Goal: Task Accomplishment & Management: Manage account settings

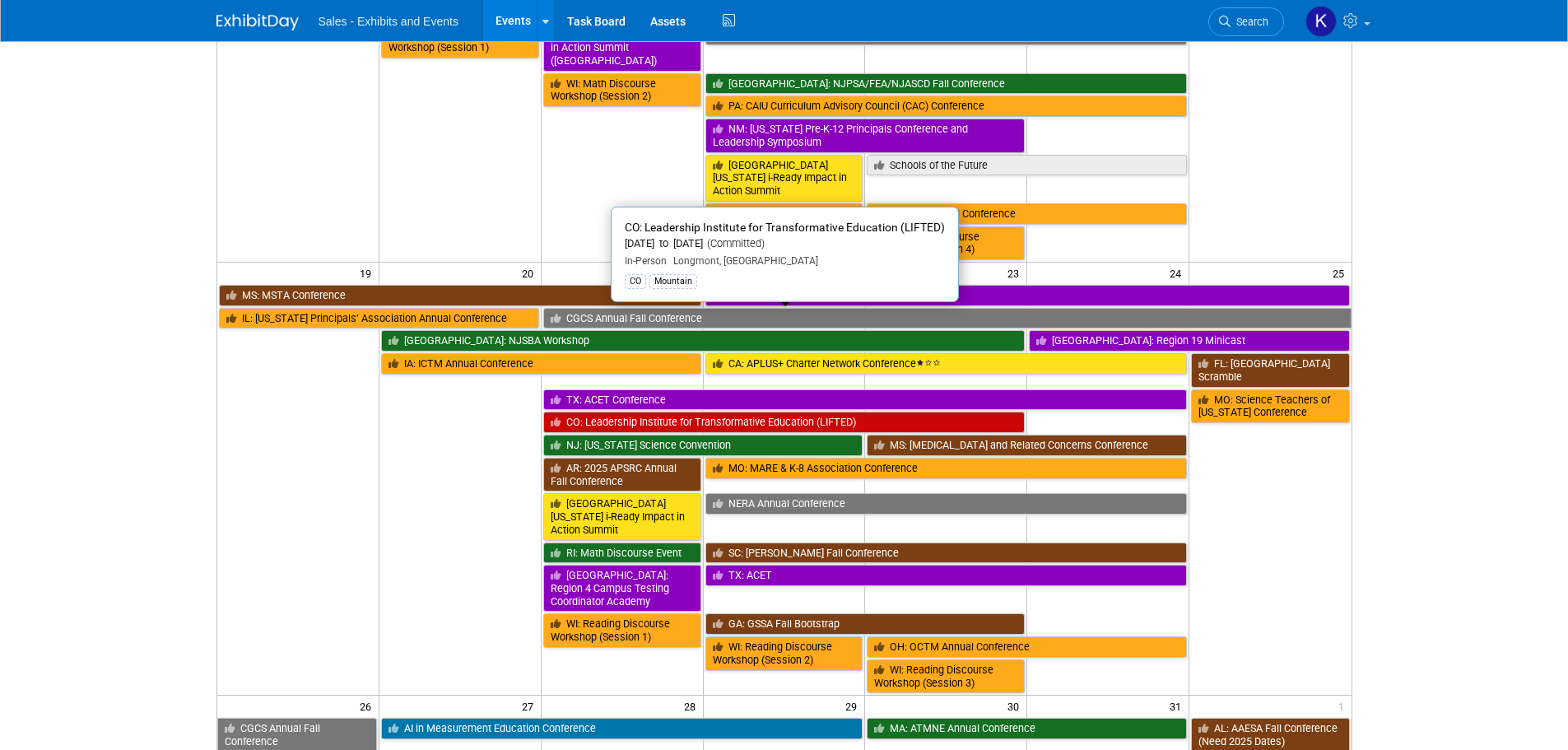
scroll to position [823, 0]
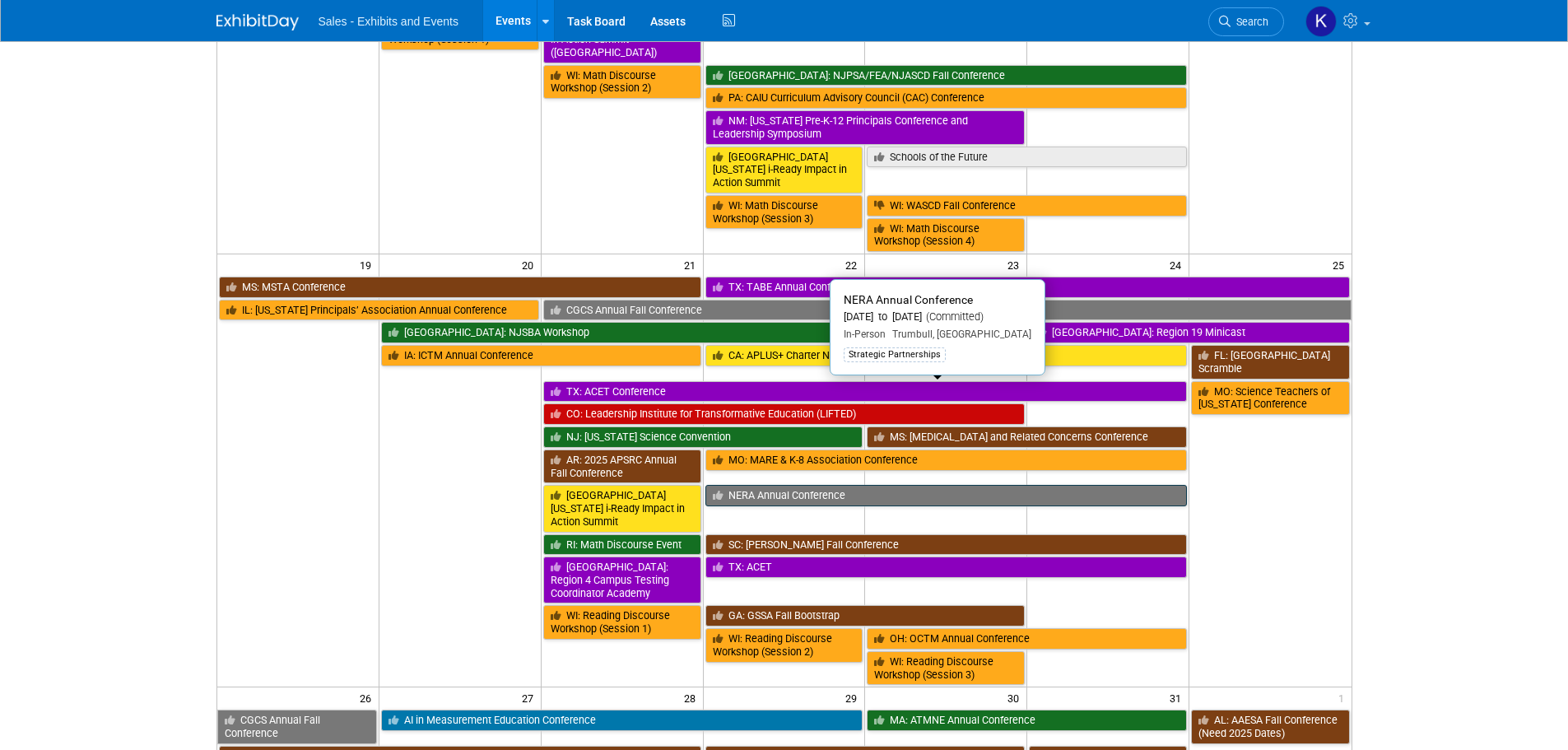
click at [812, 485] on link "NERA Annual Conference" at bounding box center [947, 495] width 482 height 22
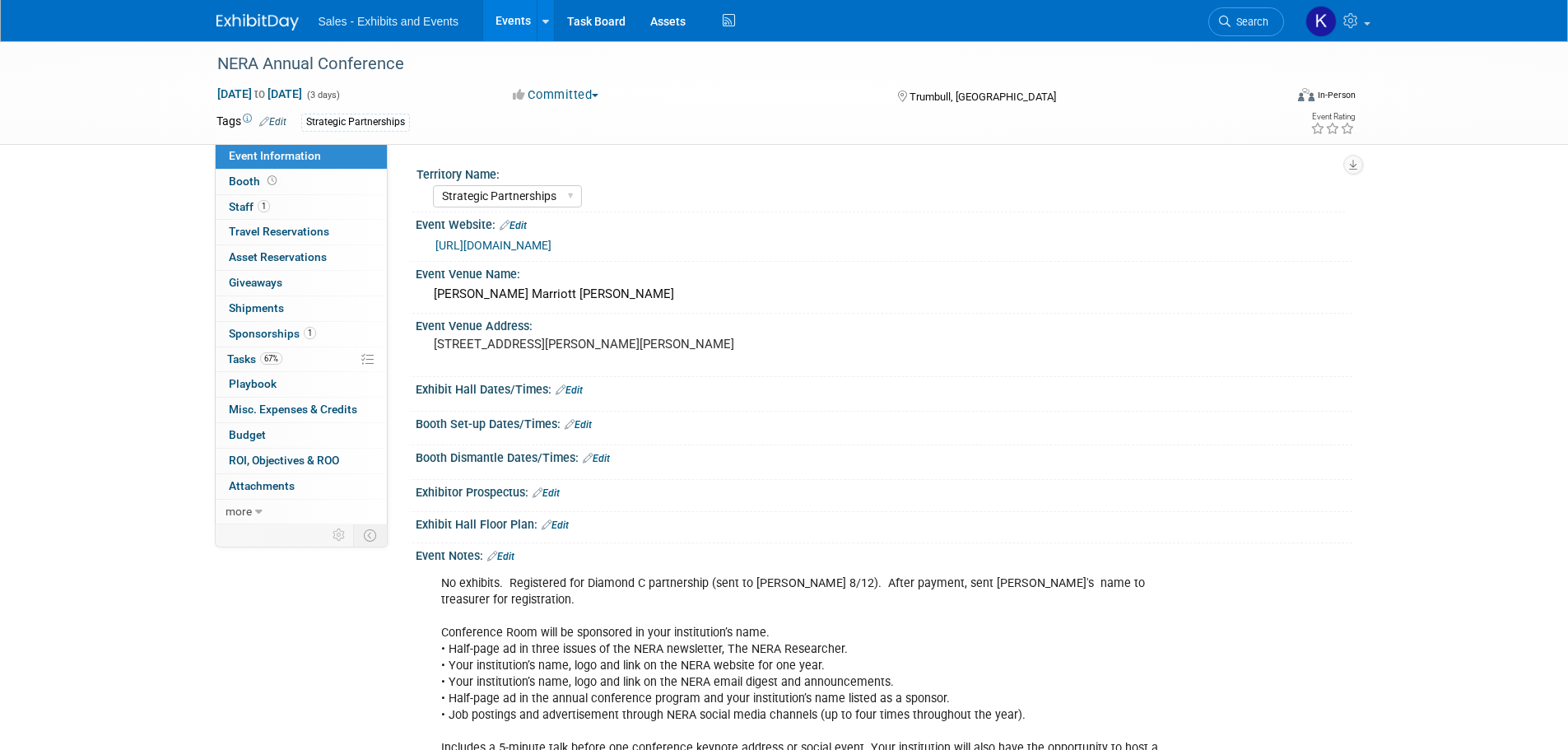
select select "Strategic Partnerships"
drag, startPoint x: 244, startPoint y: 359, endPoint x: 263, endPoint y: 360, distance: 19.0
click at [246, 360] on span "Tasks 67%" at bounding box center [255, 359] width 55 height 13
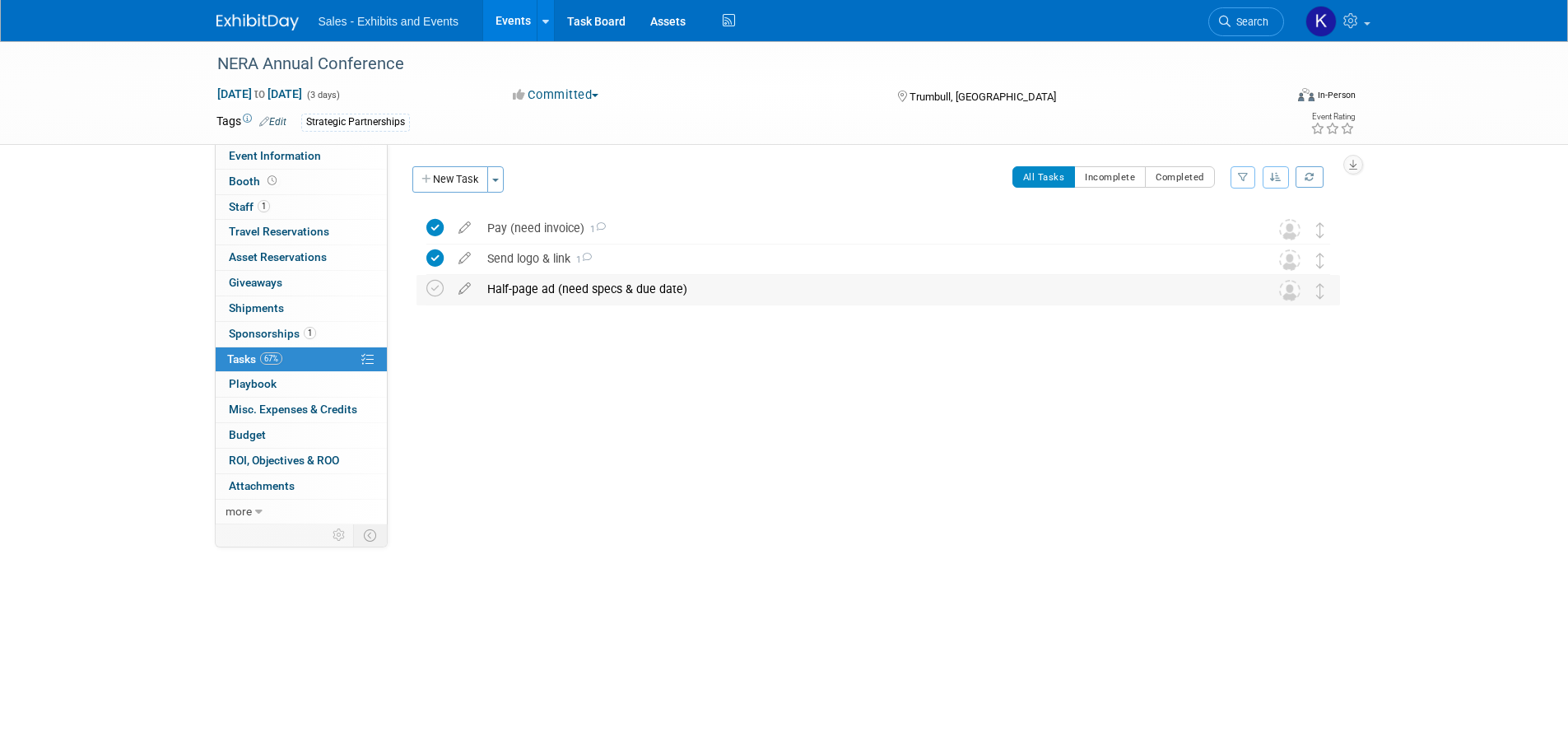
click at [586, 291] on div "Half-page ad (need specs & due date)" at bounding box center [863, 289] width 767 height 28
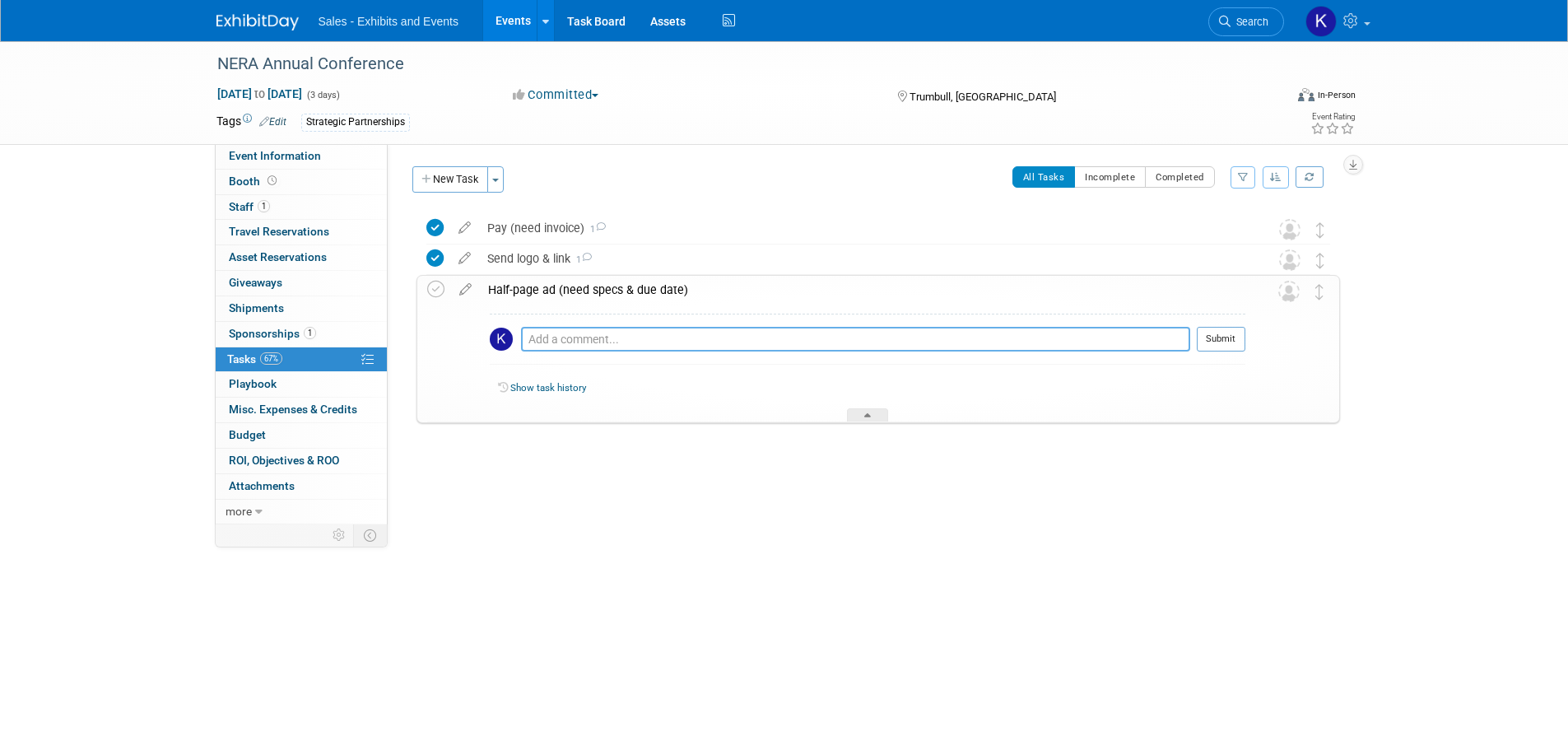
click at [630, 346] on textarea at bounding box center [855, 339] width 670 height 25
type textarea "Using ad from last year."
click at [1221, 337] on button "Submit" at bounding box center [1221, 339] width 48 height 25
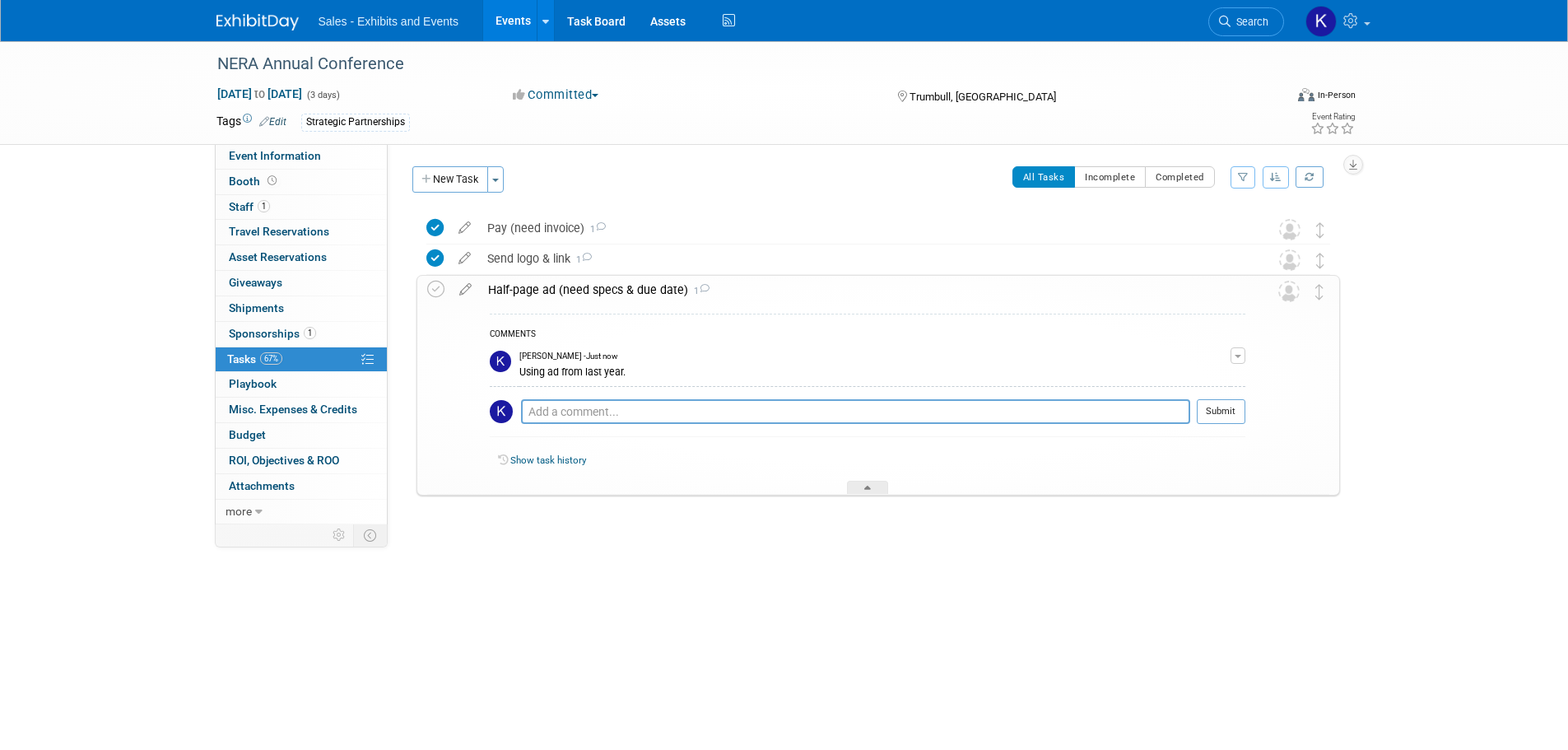
drag, startPoint x: 437, startPoint y: 285, endPoint x: 502, endPoint y: 301, distance: 66.9
click at [437, 285] on icon at bounding box center [436, 289] width 17 height 17
click at [253, 159] on span "Event Information" at bounding box center [275, 155] width 92 height 13
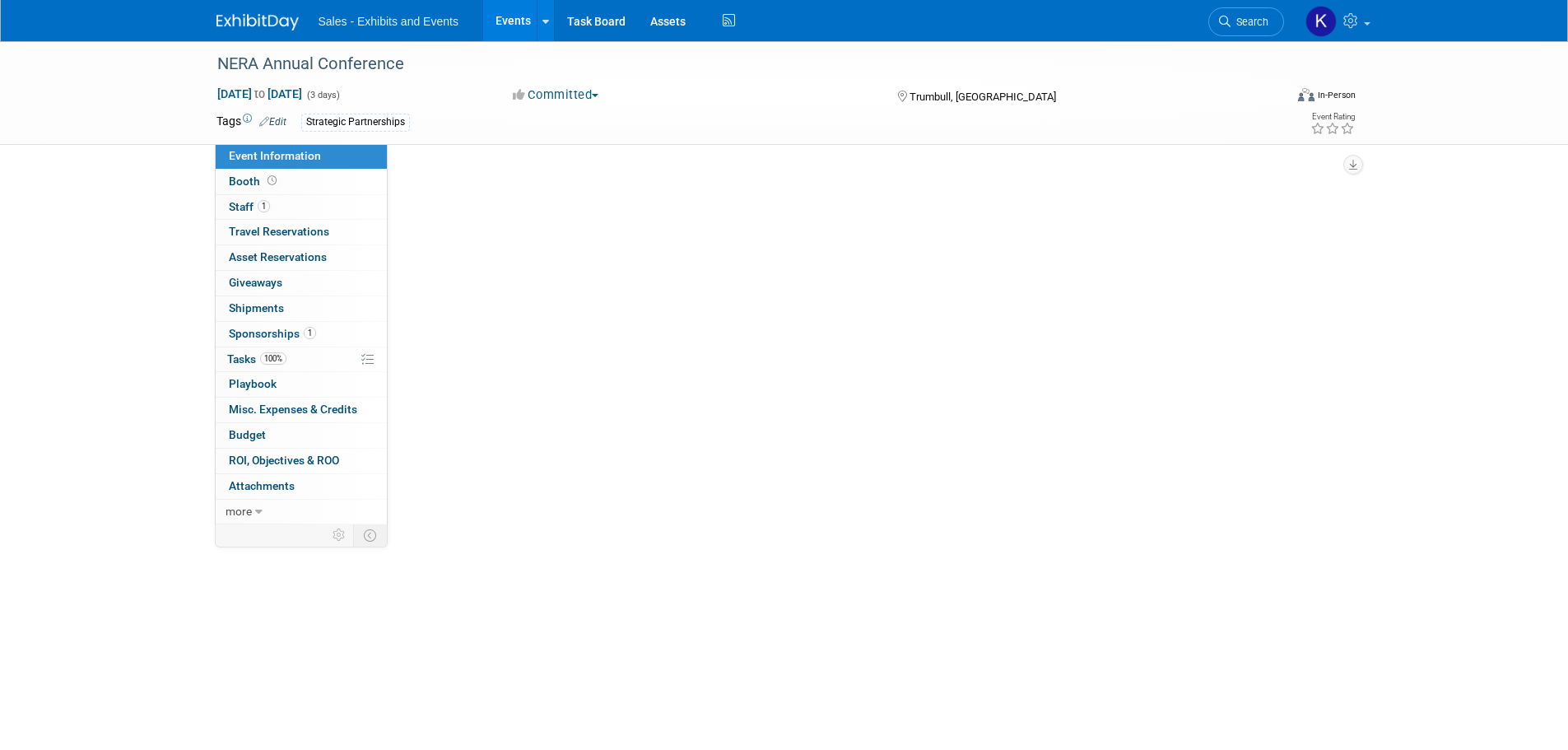
select select "Strategic Partnerships"
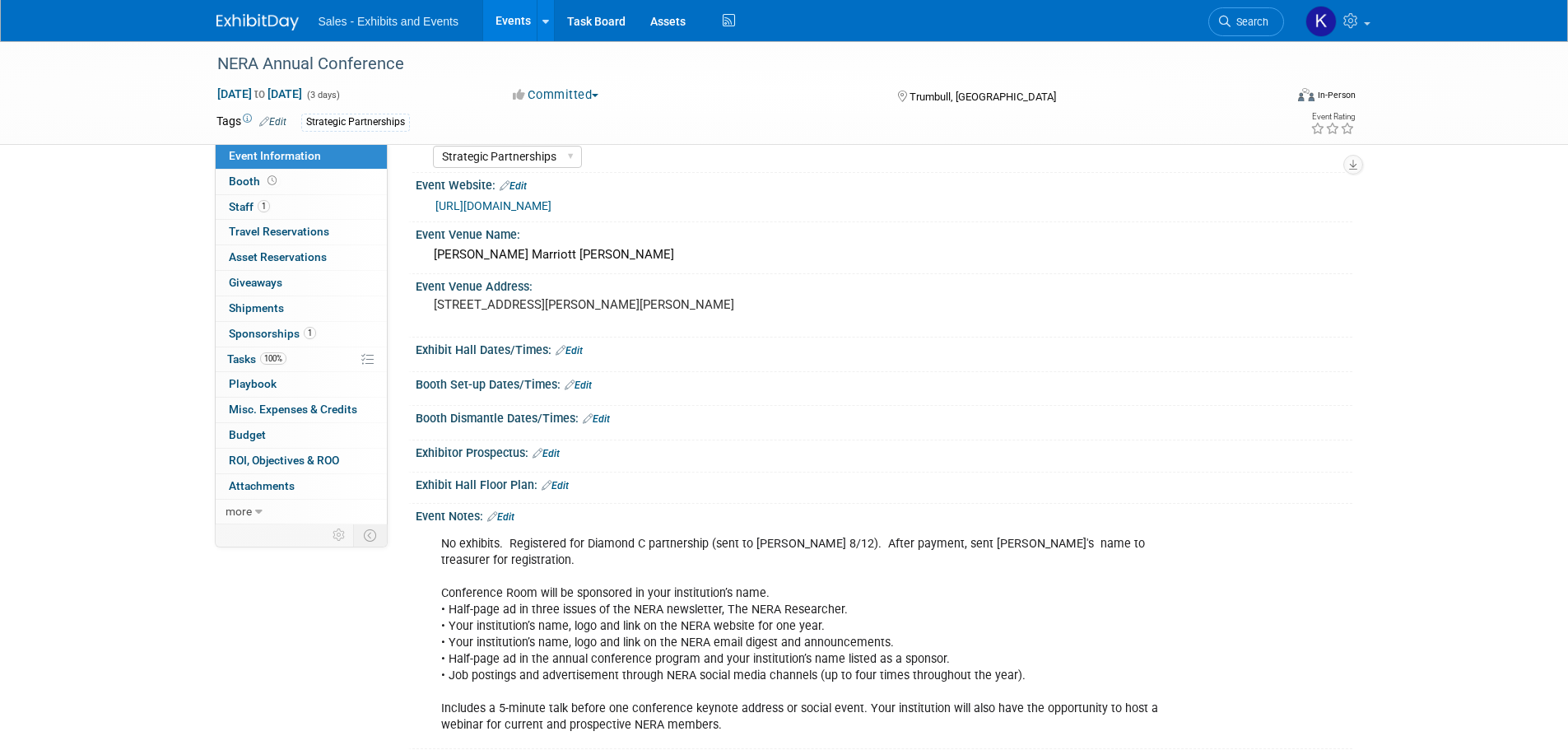
scroll to position [71, 0]
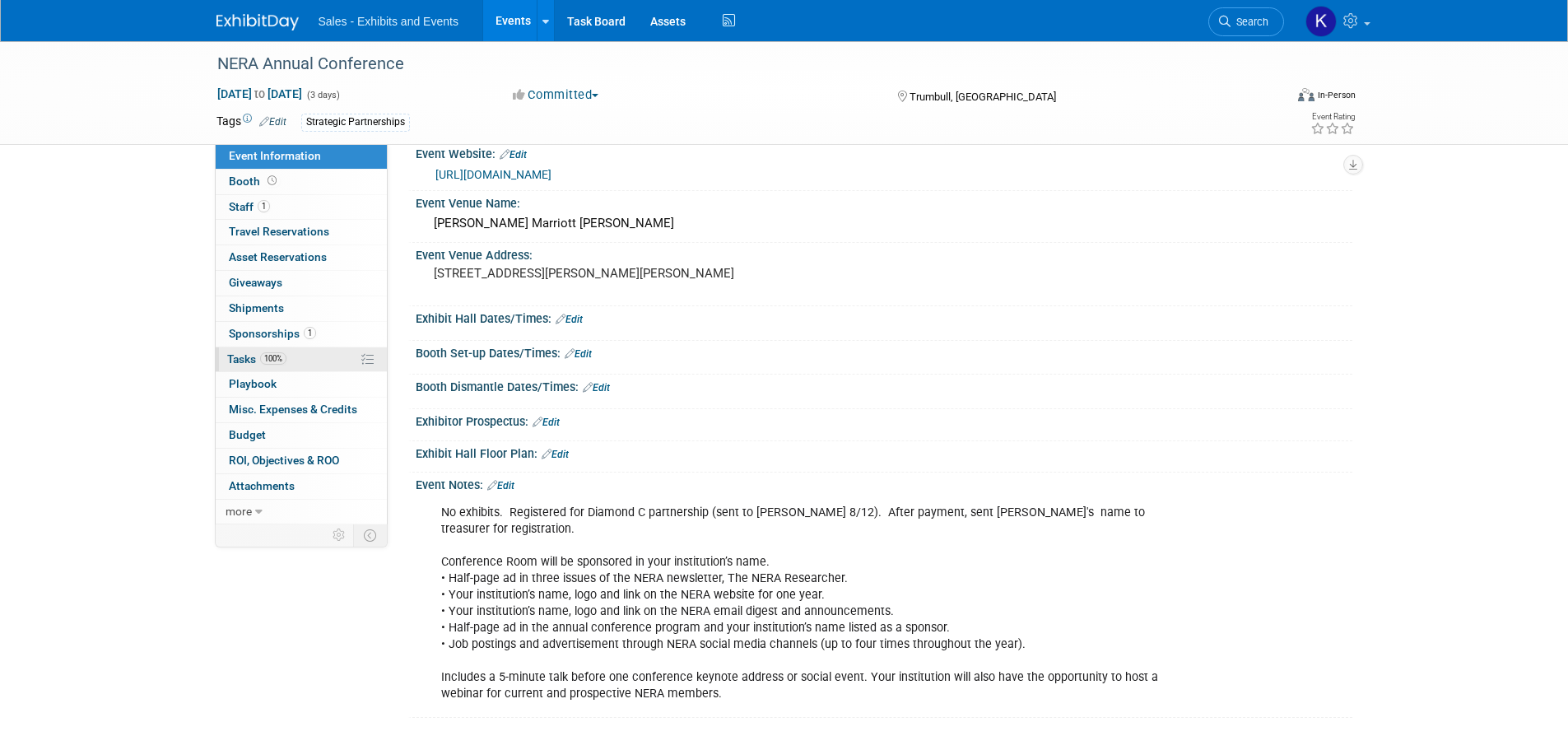
click at [242, 358] on span "Tasks 100%" at bounding box center [257, 359] width 60 height 13
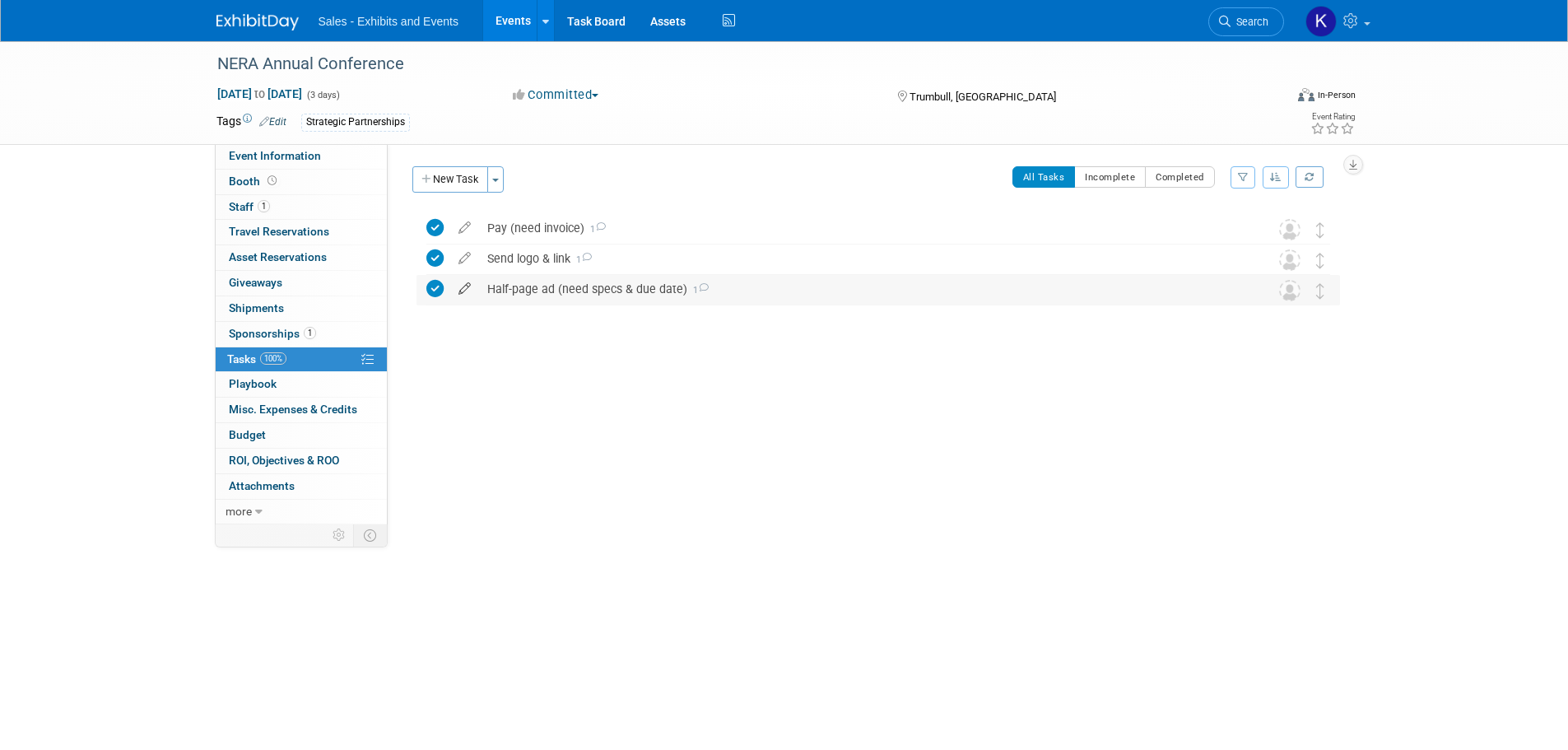
click at [466, 289] on icon at bounding box center [464, 285] width 29 height 21
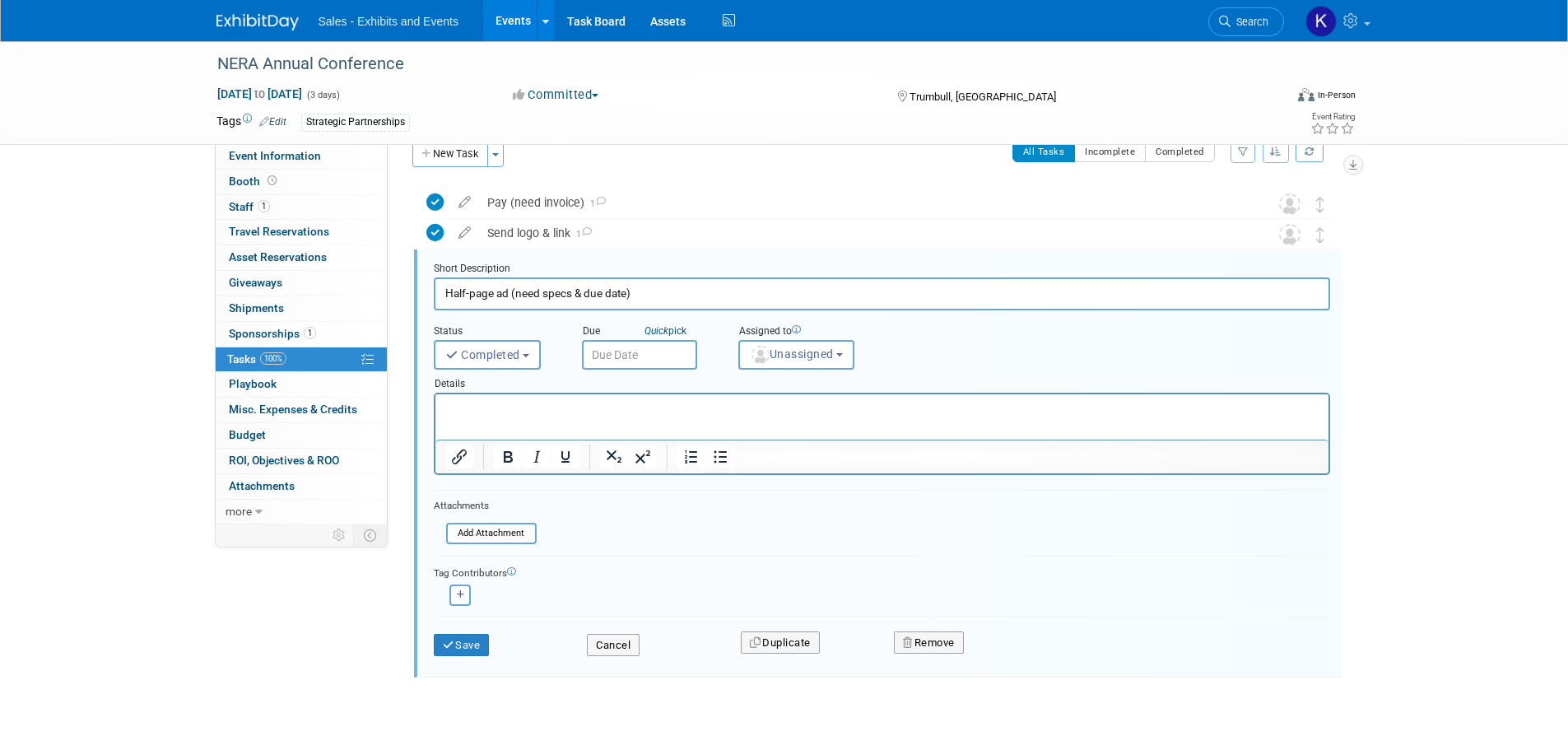
scroll to position [34, 0]
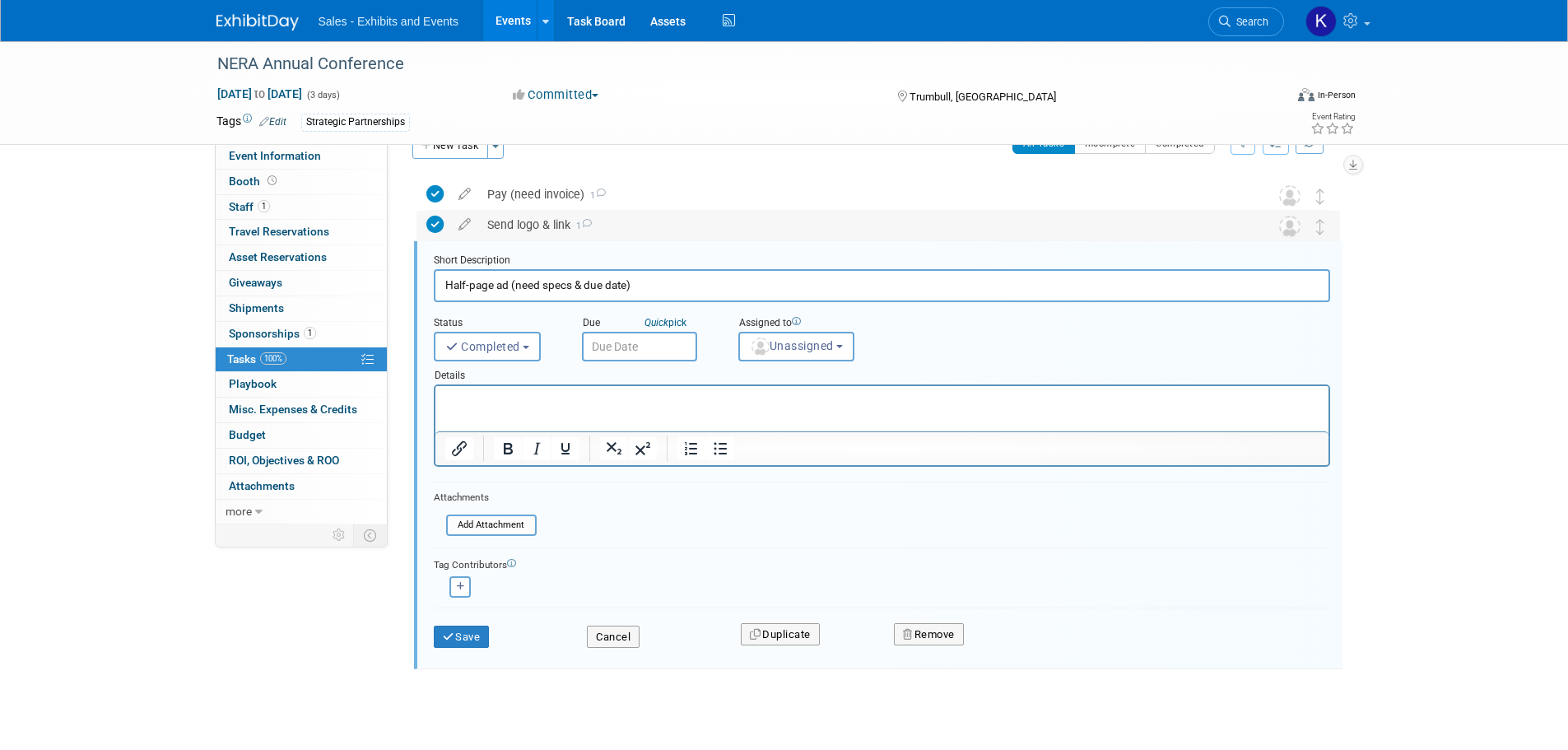
click at [441, 229] on icon at bounding box center [435, 225] width 17 height 17
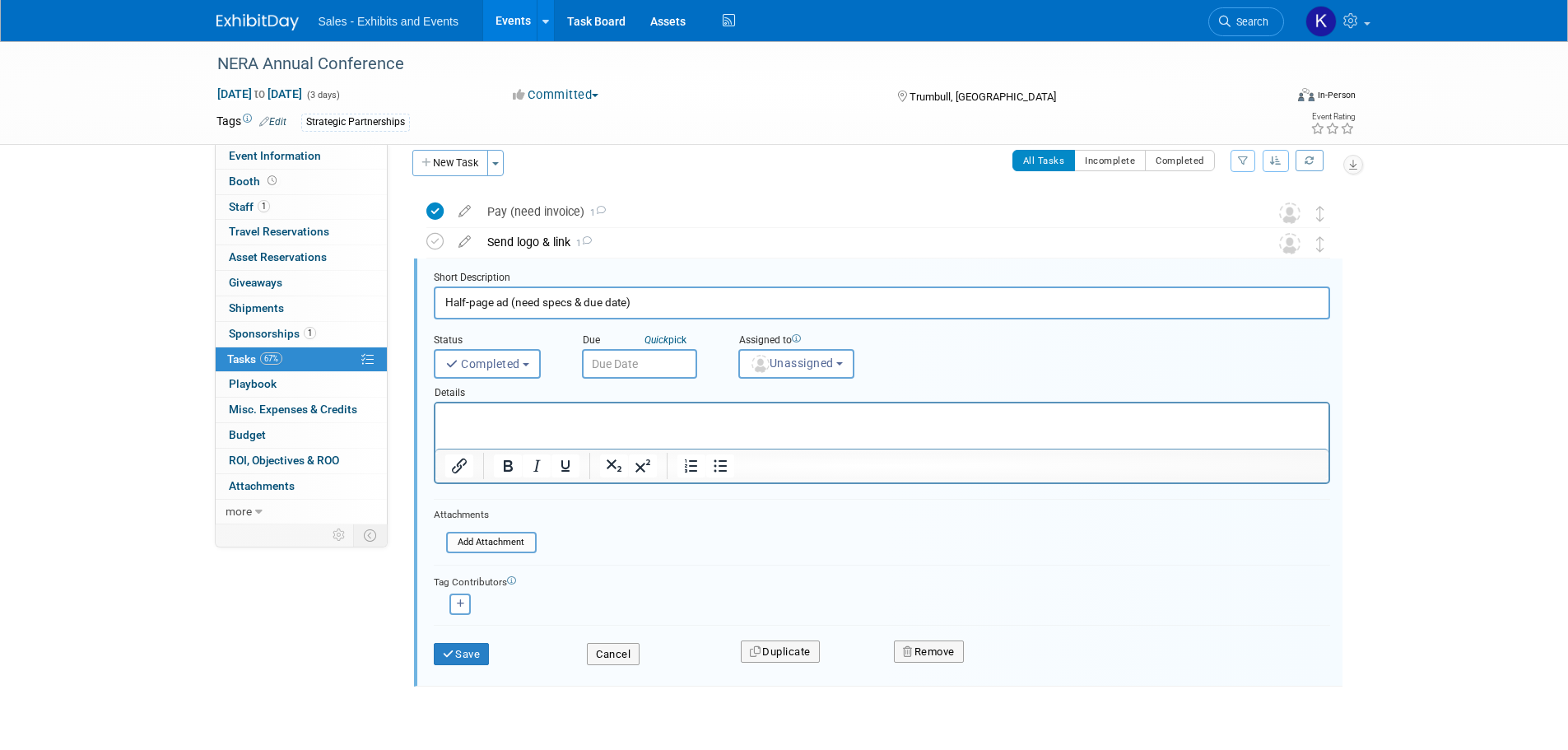
scroll to position [0, 0]
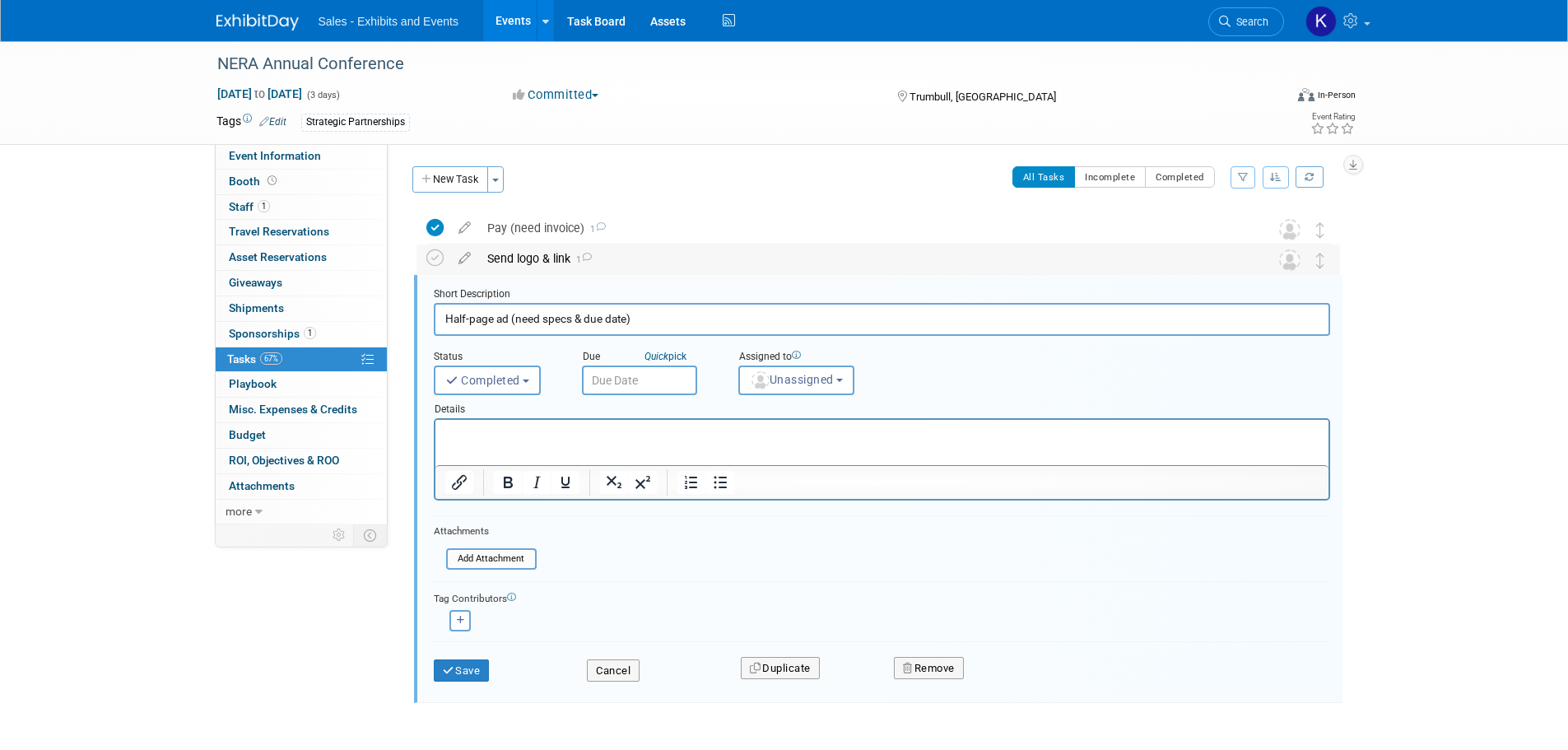
click at [584, 256] on icon at bounding box center [587, 257] width 10 height 9
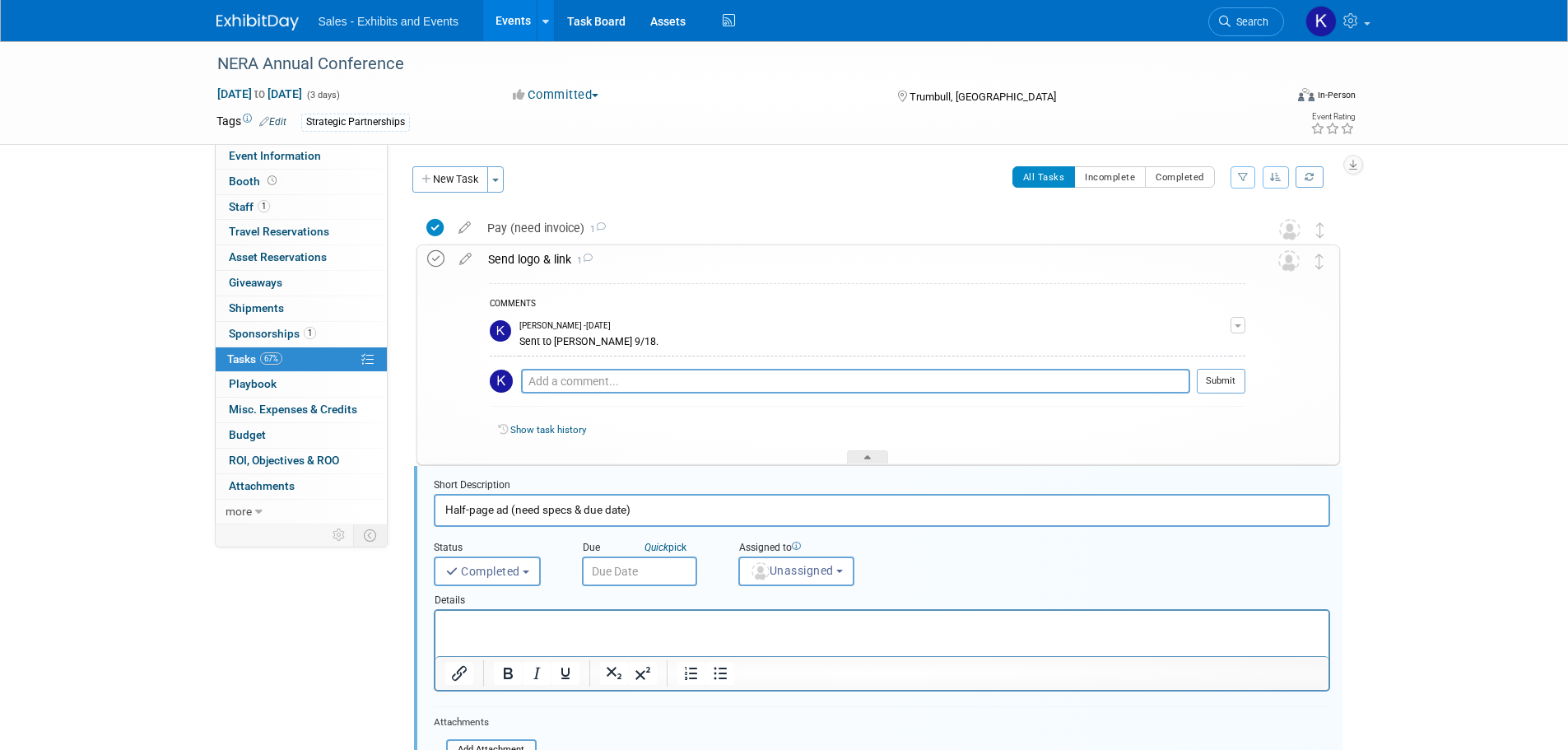
click at [431, 263] on icon at bounding box center [436, 259] width 17 height 17
click at [1201, 262] on div "Send logo & link 1" at bounding box center [863, 259] width 765 height 28
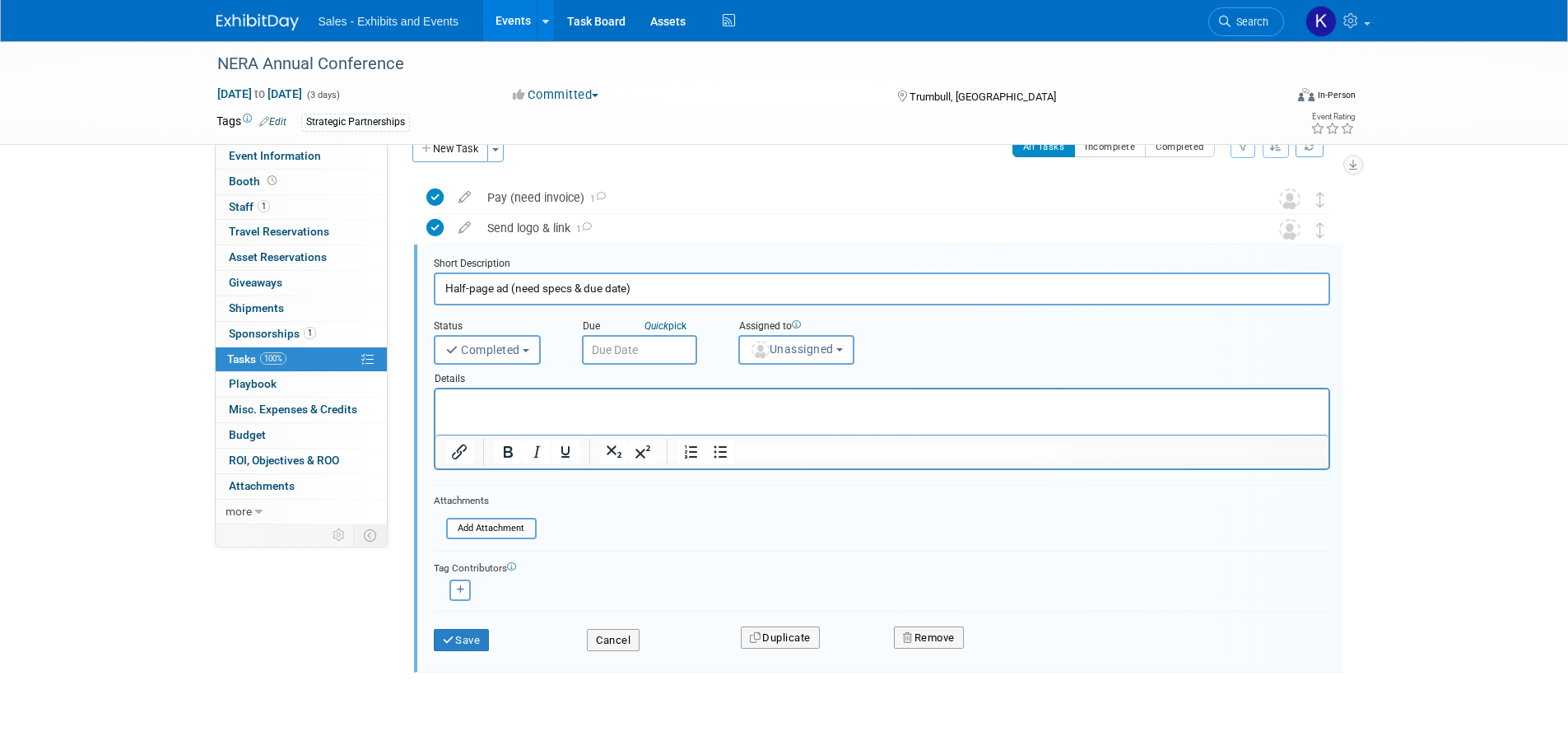
scroll to position [54, 0]
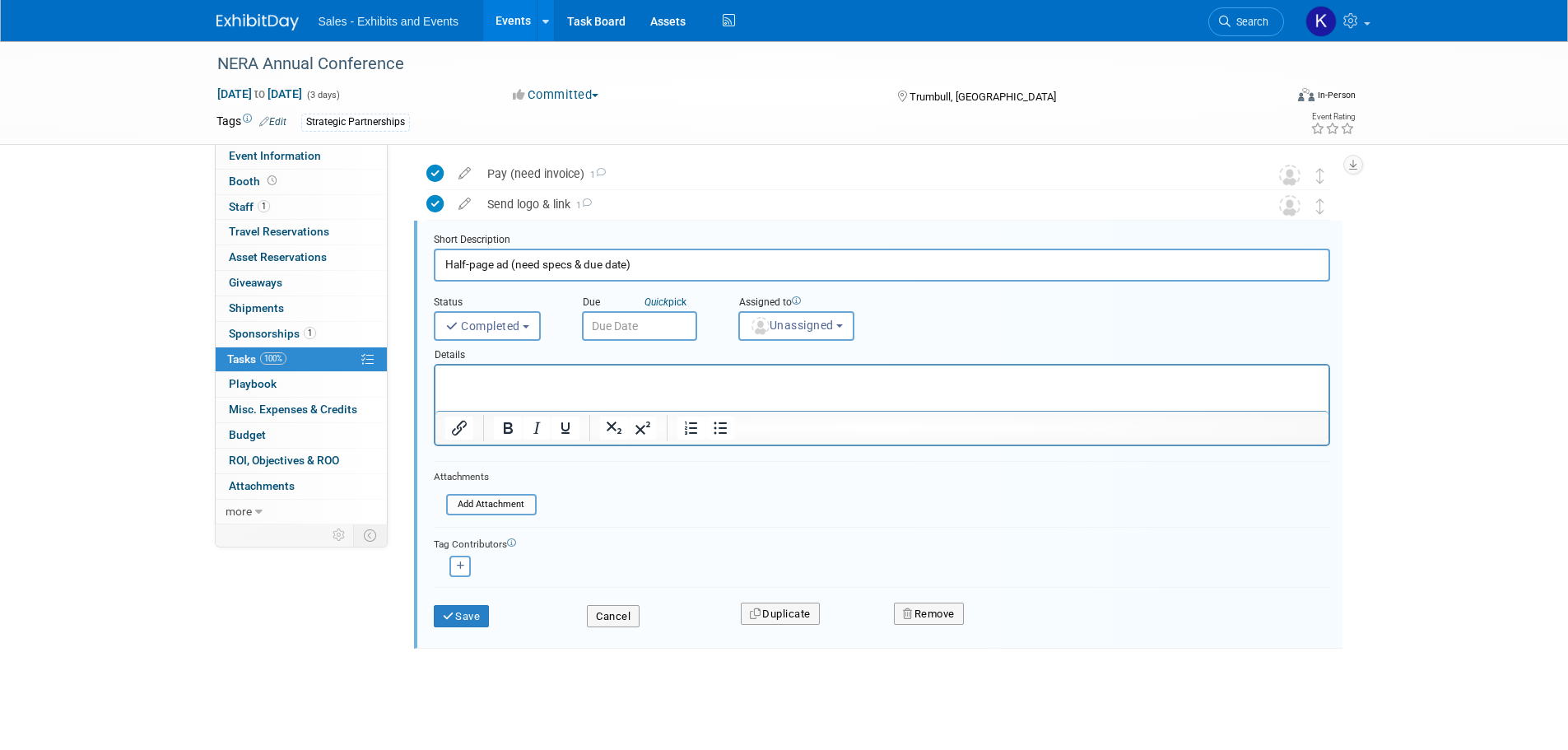
click at [1446, 498] on div "NERA Annual Conference Oct 22, 2025 to Oct 24, 2025 (3 days) Oct 22, 2025 to Oc…" at bounding box center [784, 368] width 1568 height 763
drag, startPoint x: 454, startPoint y: 625, endPoint x: 481, endPoint y: 625, distance: 27.0
click at [454, 624] on button "Save" at bounding box center [461, 616] width 56 height 23
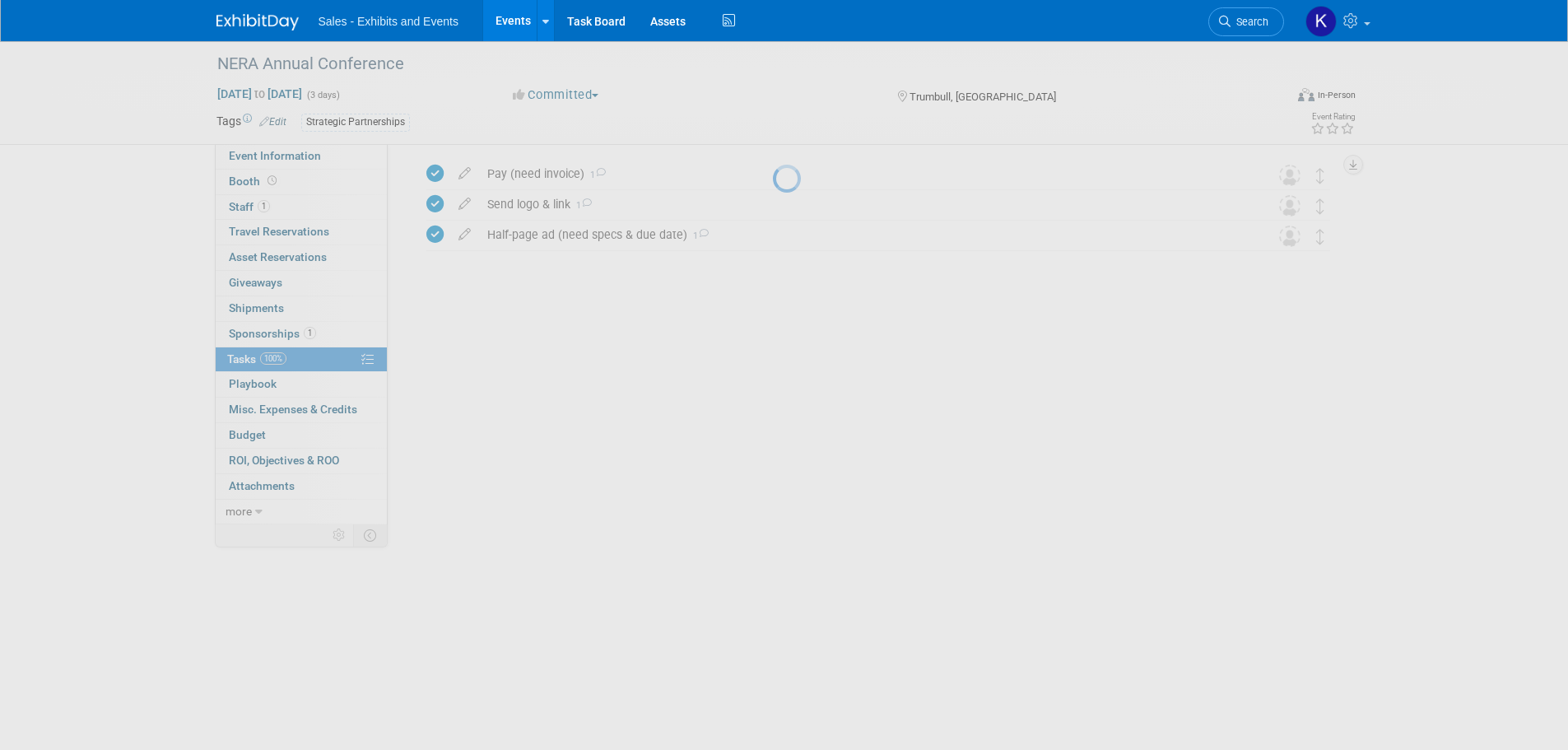
scroll to position [0, 0]
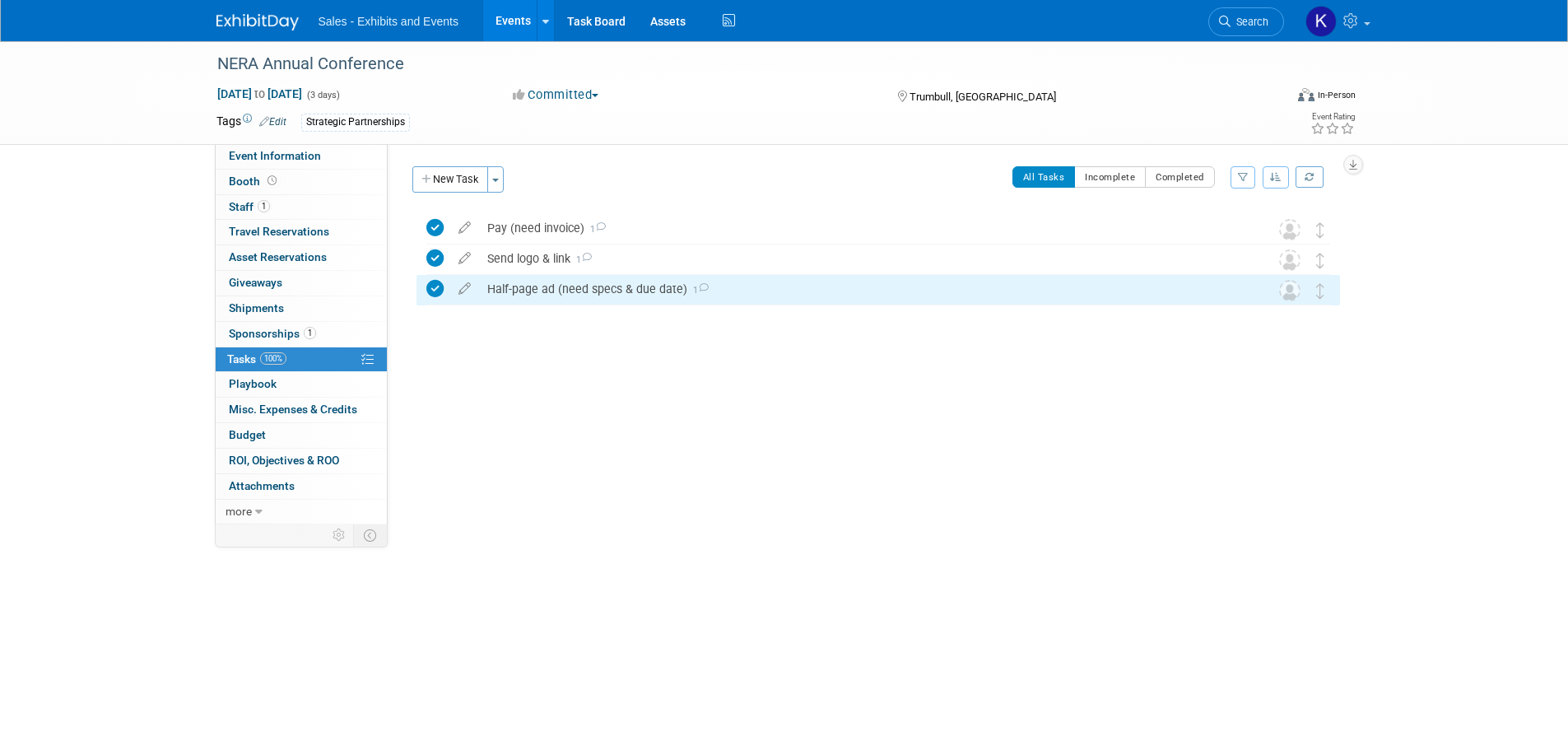
click at [434, 283] on icon at bounding box center [435, 289] width 17 height 17
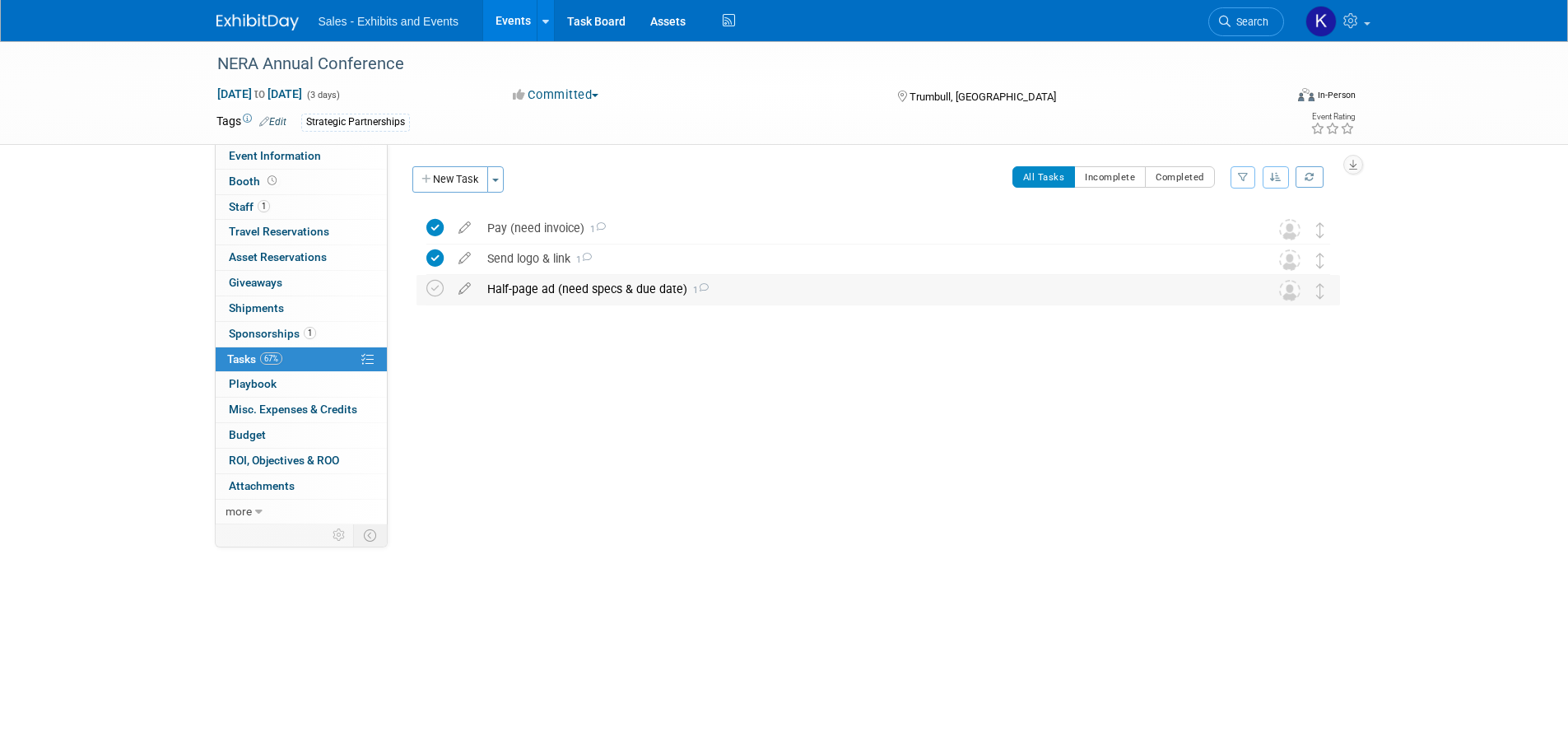
click at [703, 291] on icon at bounding box center [703, 288] width 10 height 9
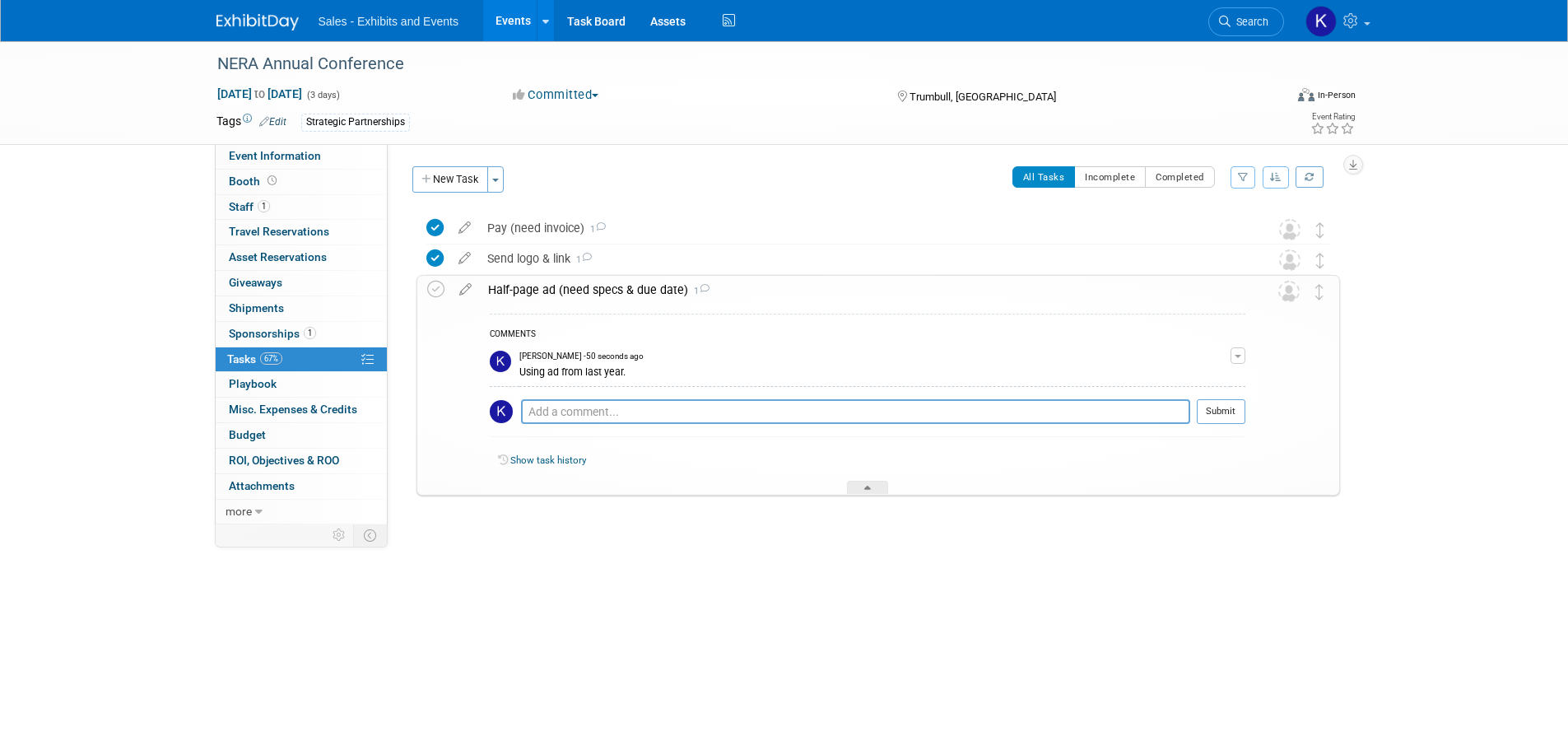
click at [665, 365] on div "Using ad from last year." at bounding box center [874, 371] width 711 height 16
click at [1231, 355] on button "button" at bounding box center [1237, 355] width 15 height 16
click at [1161, 409] on button "Remove" at bounding box center [1159, 403] width 72 height 22
click at [1150, 465] on link "Yes" at bounding box center [1142, 471] width 48 height 26
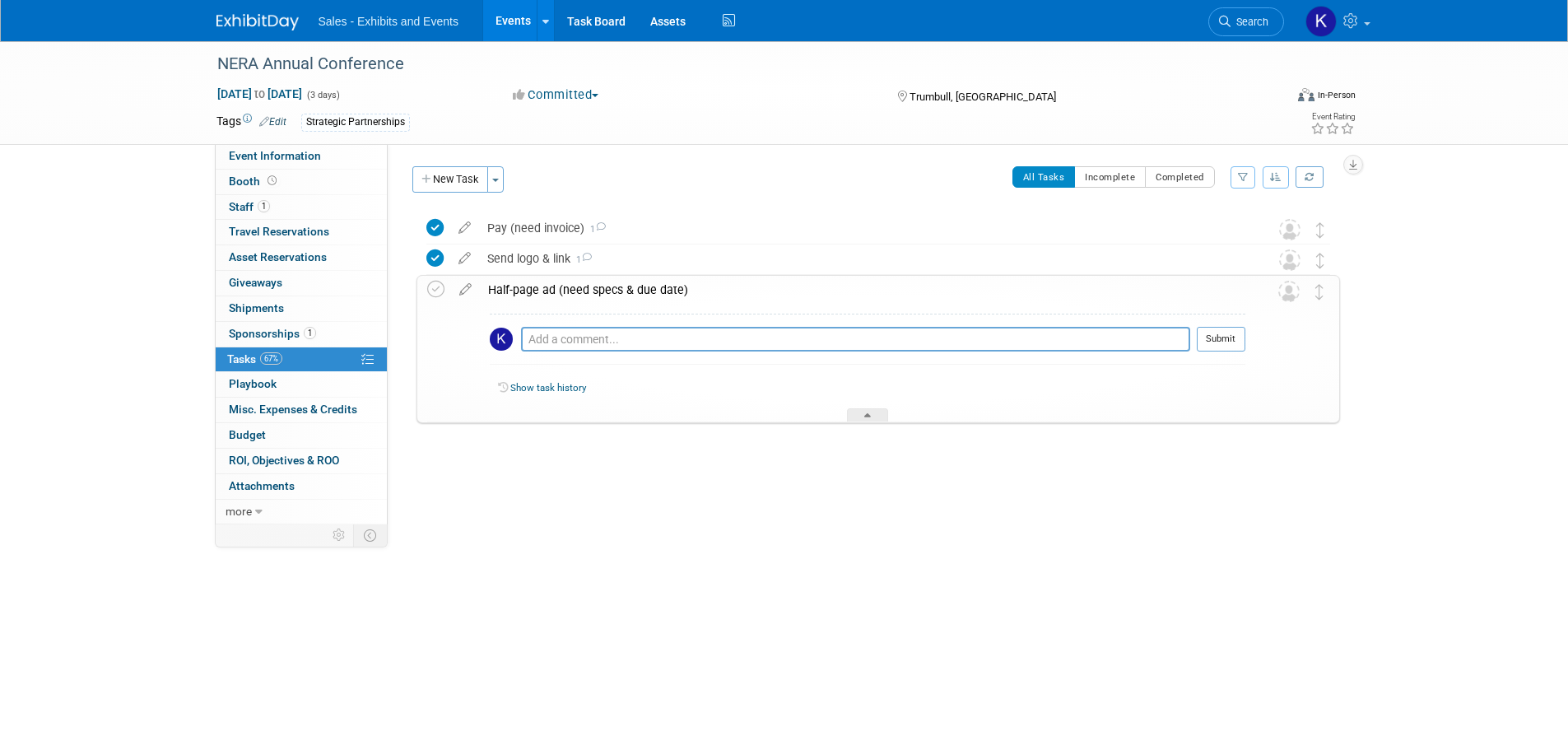
click at [255, 16] on img at bounding box center [257, 22] width 82 height 16
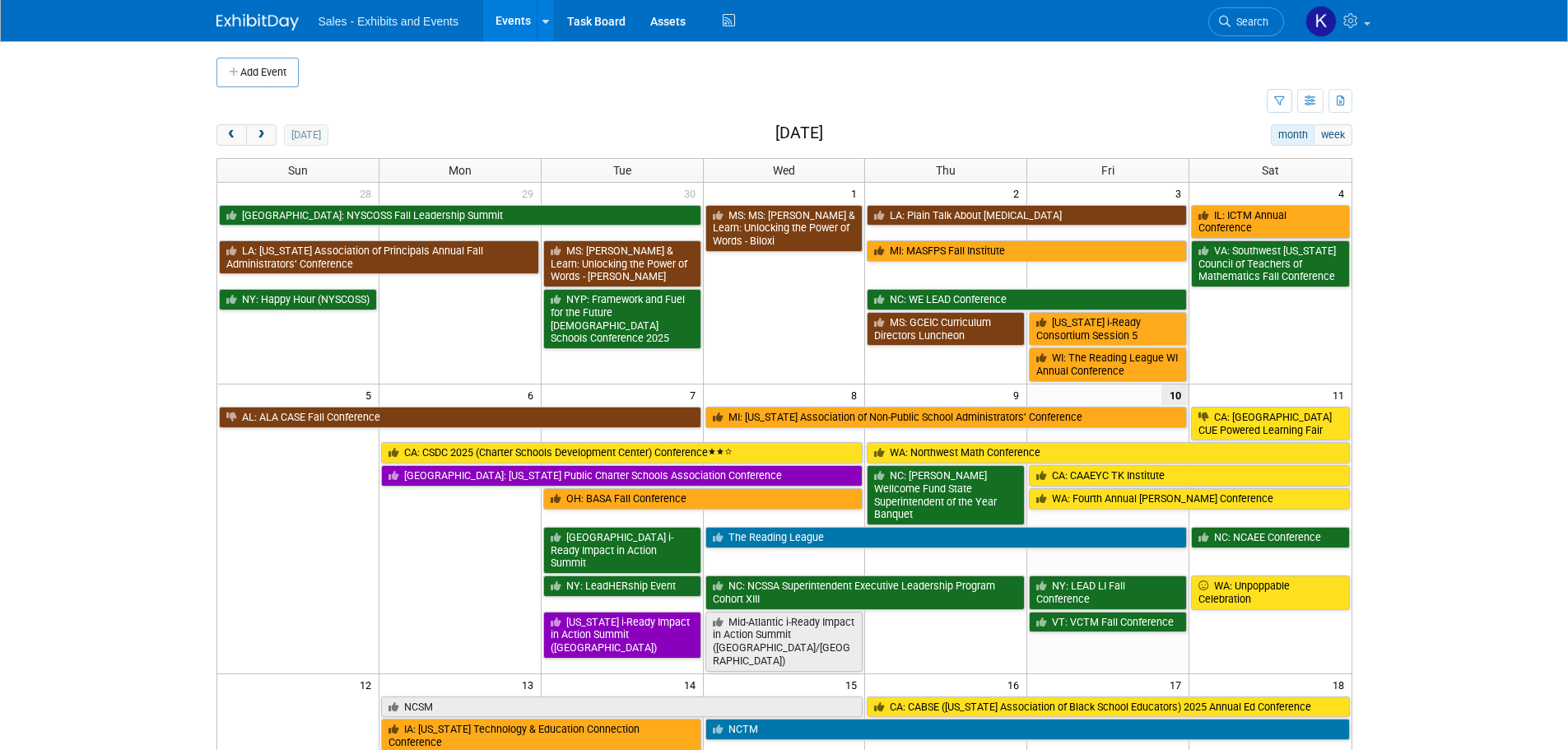
drag, startPoint x: 255, startPoint y: 130, endPoint x: 320, endPoint y: 141, distance: 65.9
click at [255, 130] on span "next" at bounding box center [261, 136] width 12 height 10
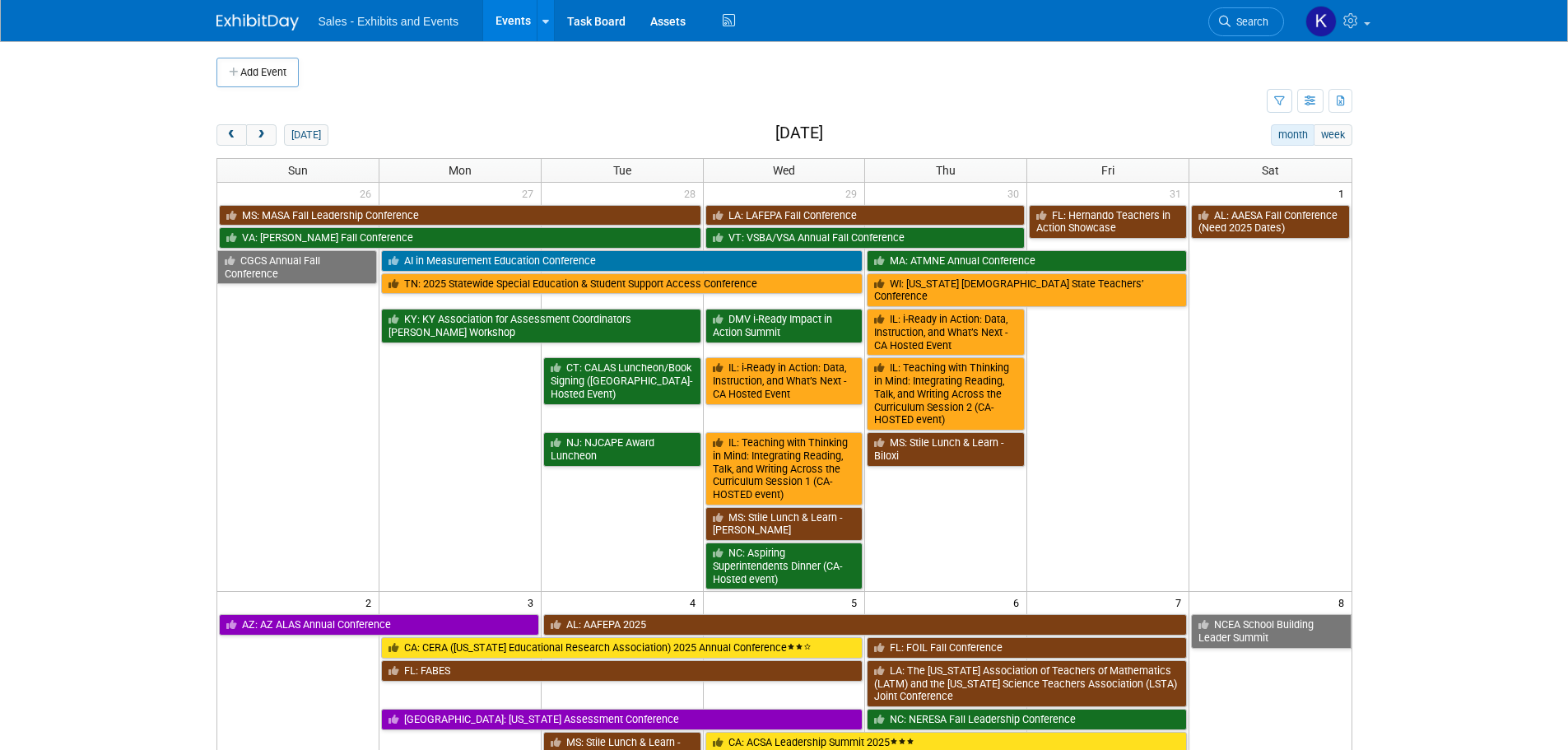
drag, startPoint x: 221, startPoint y: 131, endPoint x: 333, endPoint y: 157, distance: 115.0
click at [221, 131] on button "prev" at bounding box center [232, 135] width 30 height 22
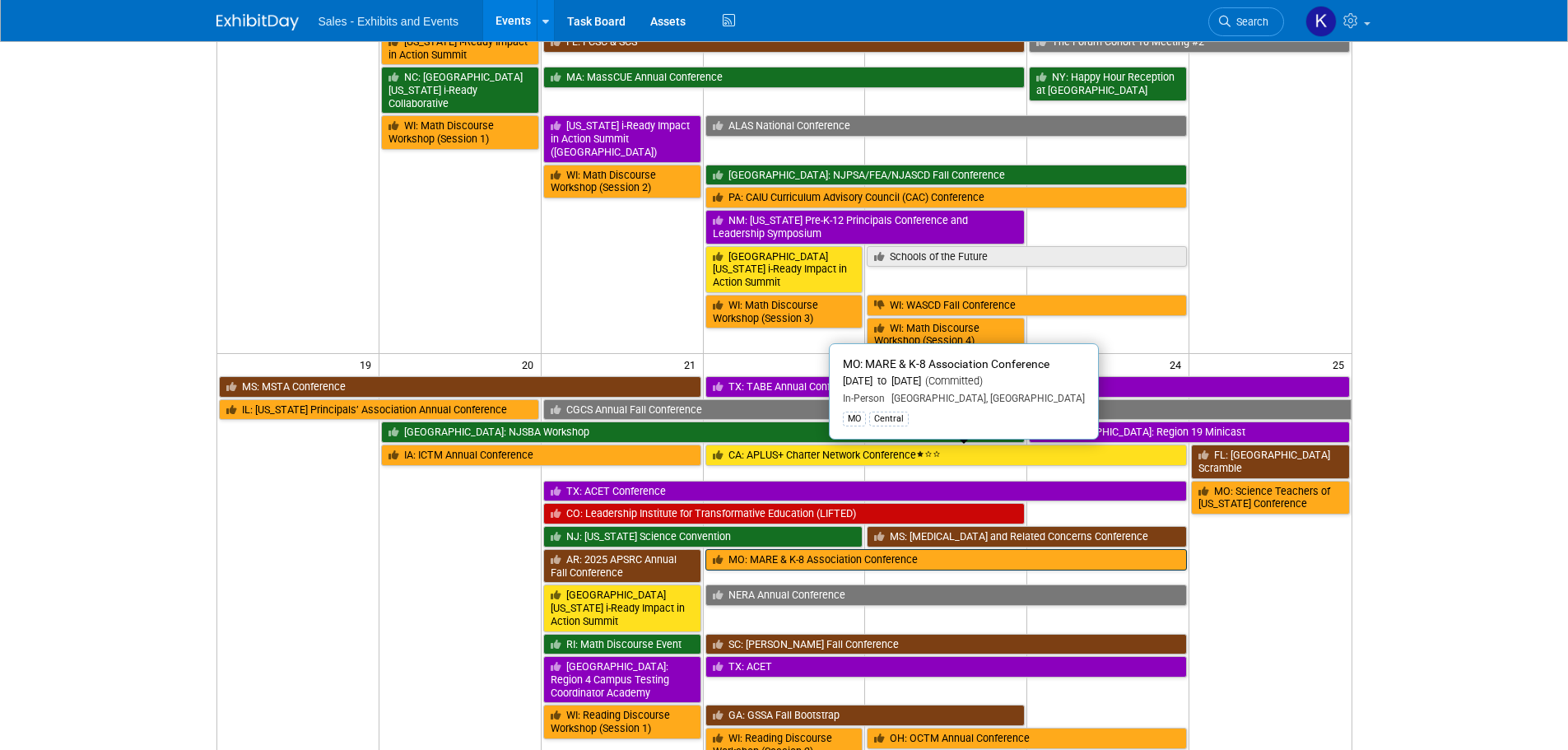
scroll to position [906, 0]
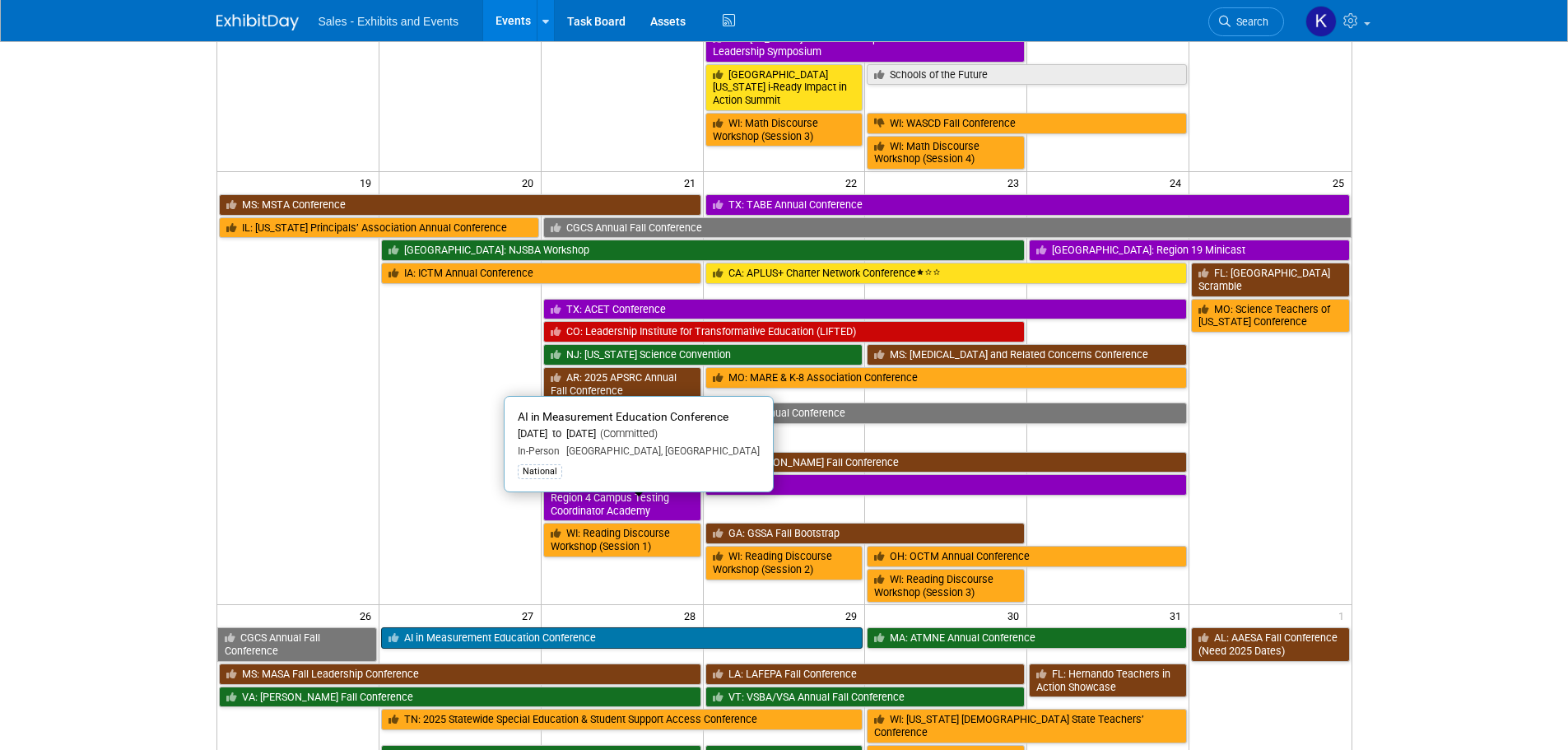
click at [597, 627] on link "AI in Measurement Education Conference" at bounding box center [622, 638] width 482 height 22
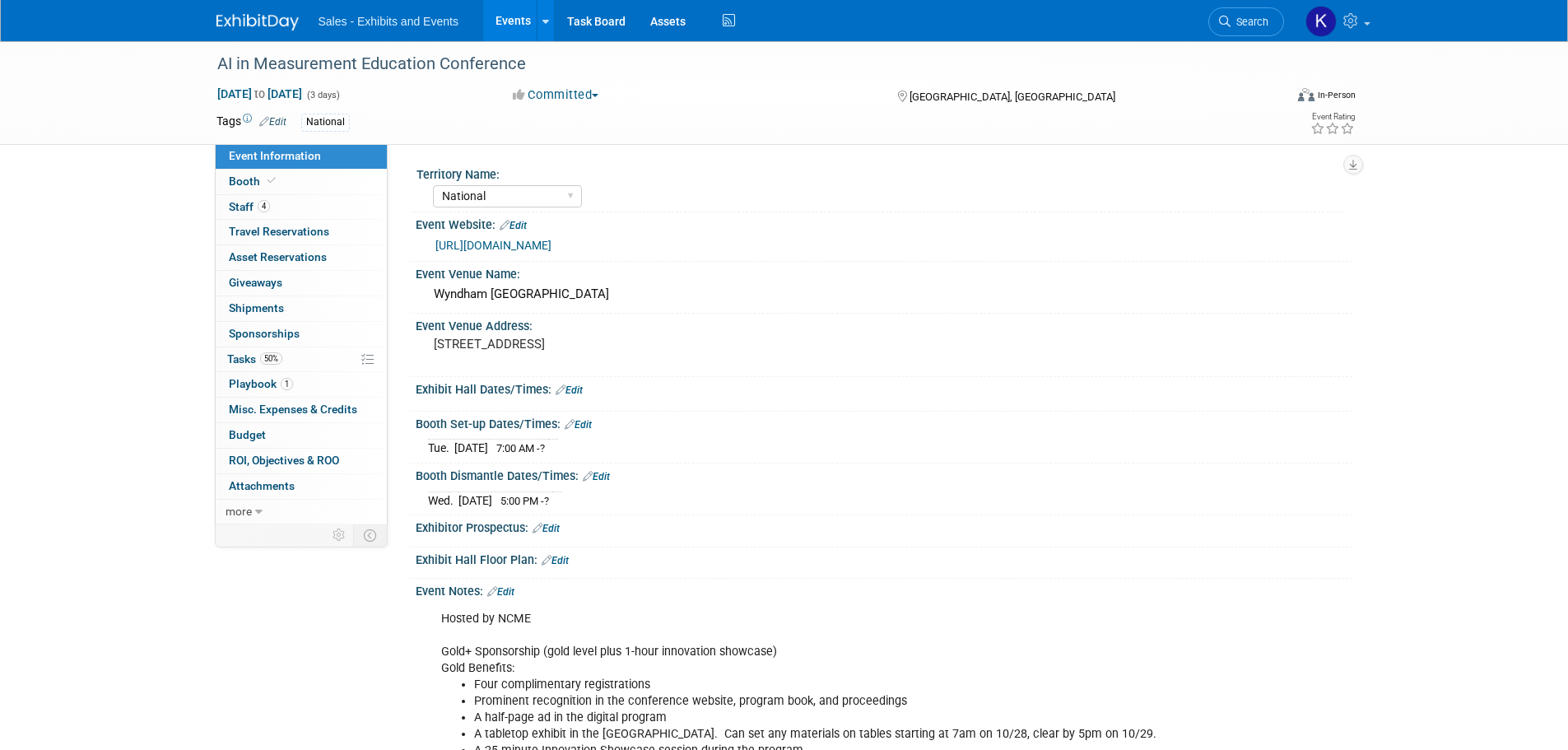
select select "National"
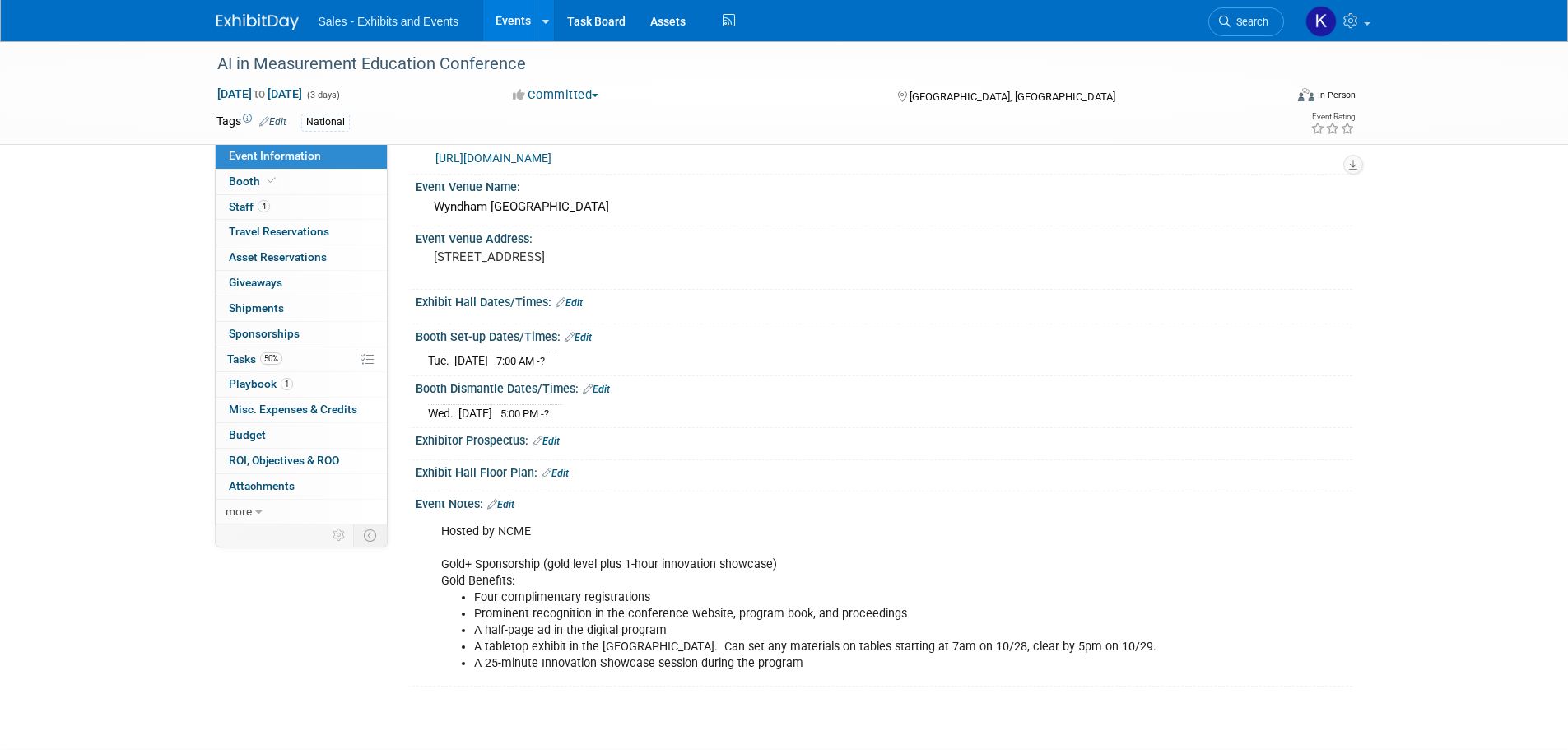
scroll to position [200, 0]
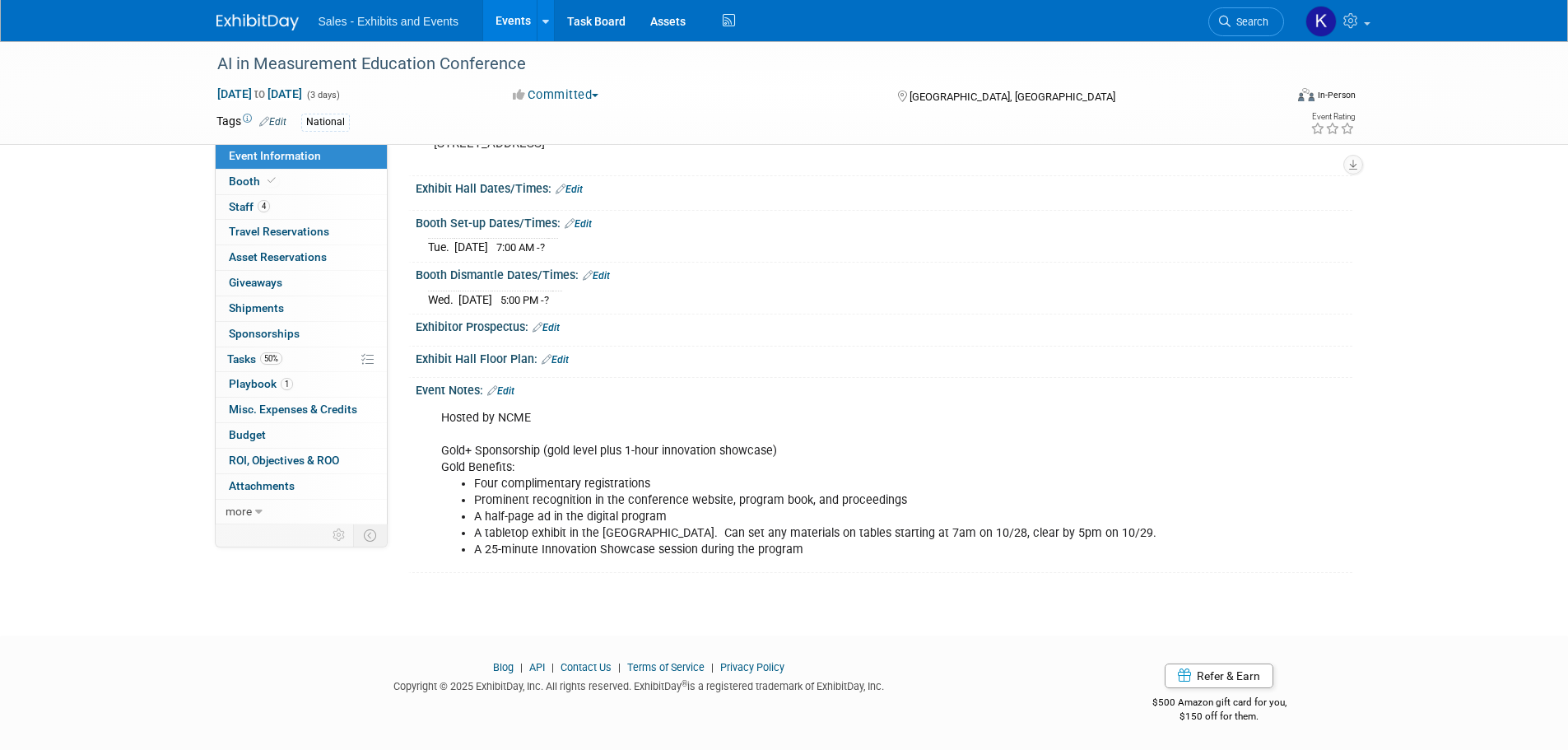
click at [509, 386] on link "Edit" at bounding box center [500, 391] width 27 height 11
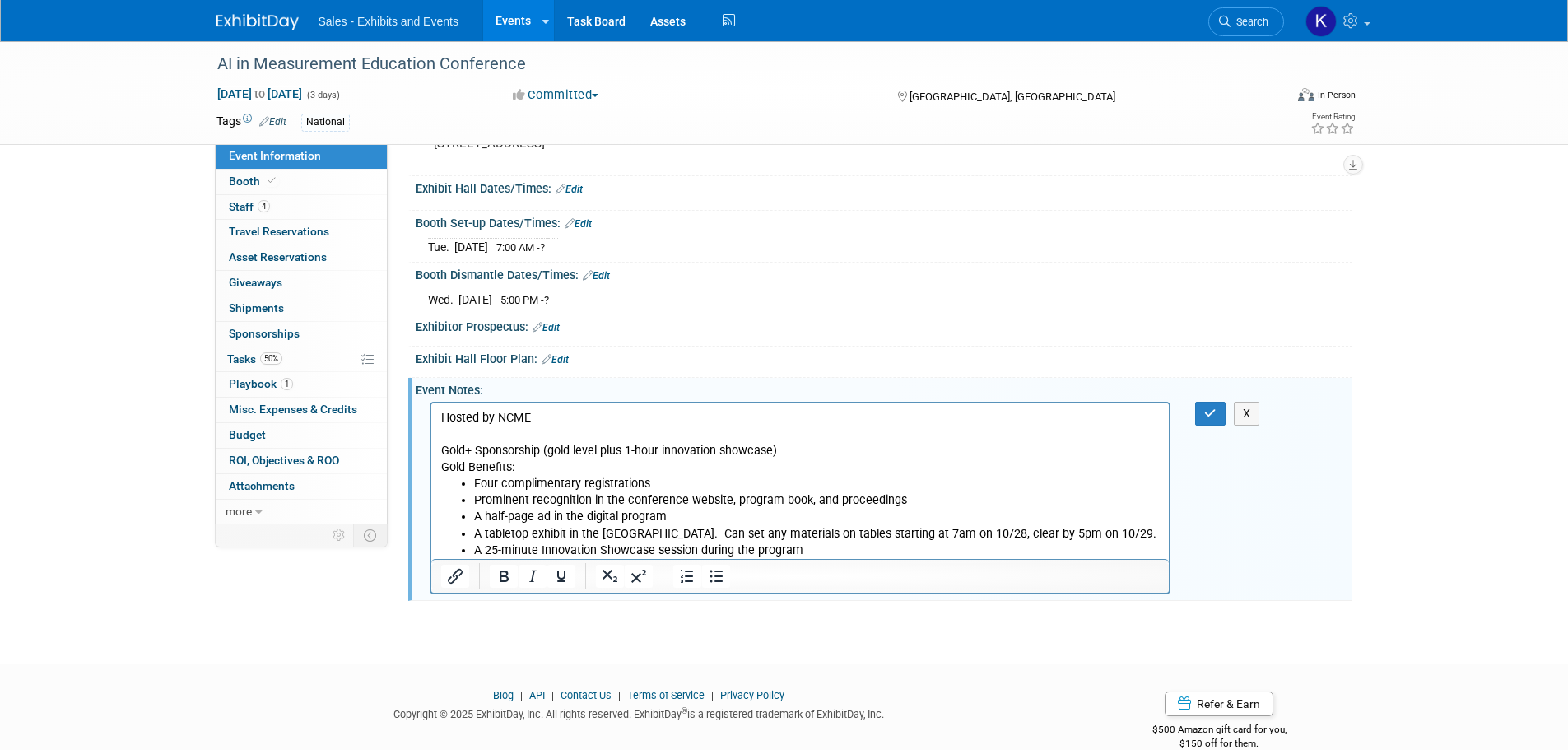
scroll to position [0, 0]
drag, startPoint x: 541, startPoint y: 416, endPoint x: 584, endPoint y: 416, distance: 43.0
click at [542, 416] on p "Hosted by NCME Gold+ Sponsorship (gold level plus 1-hour innovation showcase) G…" at bounding box center [800, 442] width 720 height 66
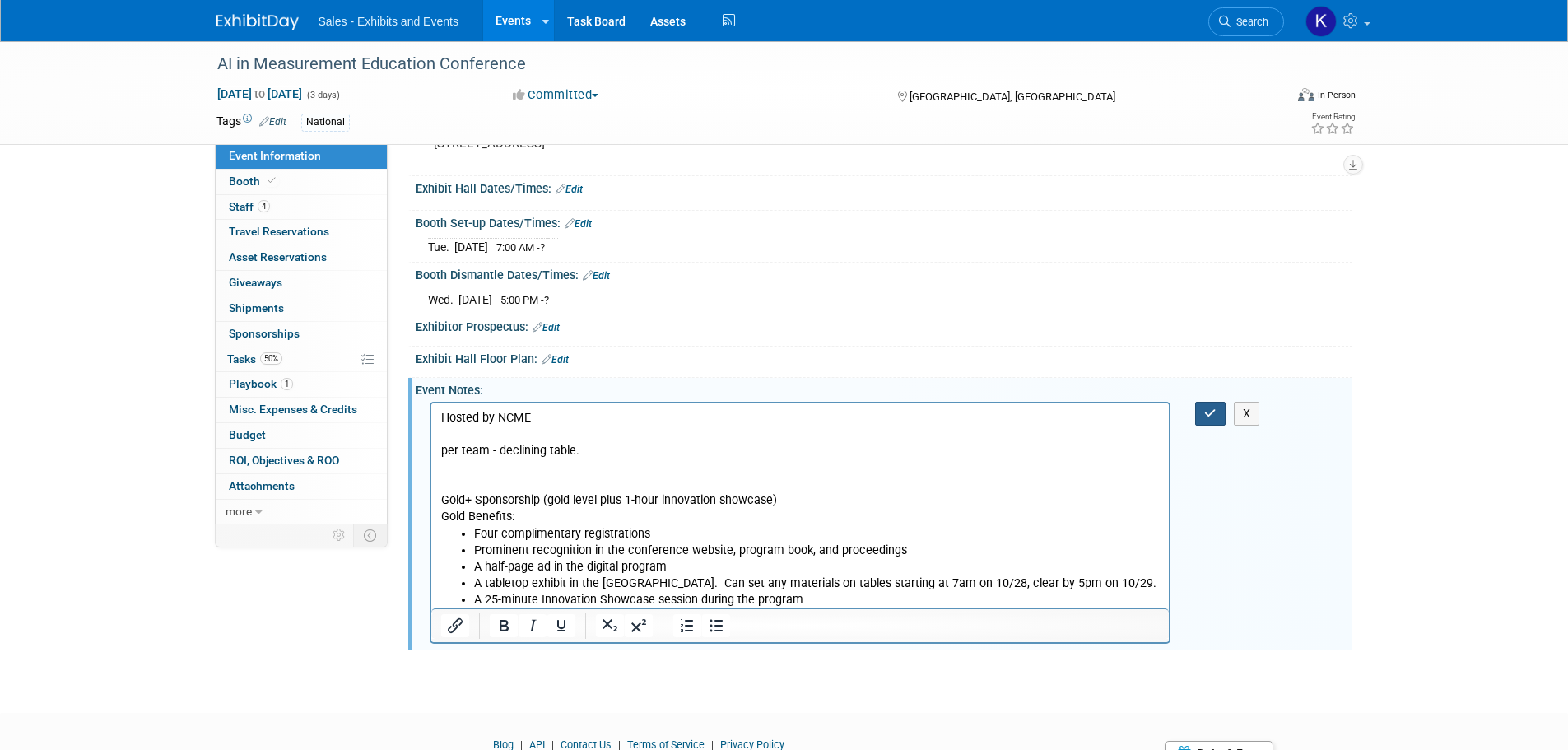
drag, startPoint x: 1207, startPoint y: 410, endPoint x: 1202, endPoint y: 417, distance: 8.6
click at [1206, 410] on icon "button" at bounding box center [1210, 413] width 12 height 11
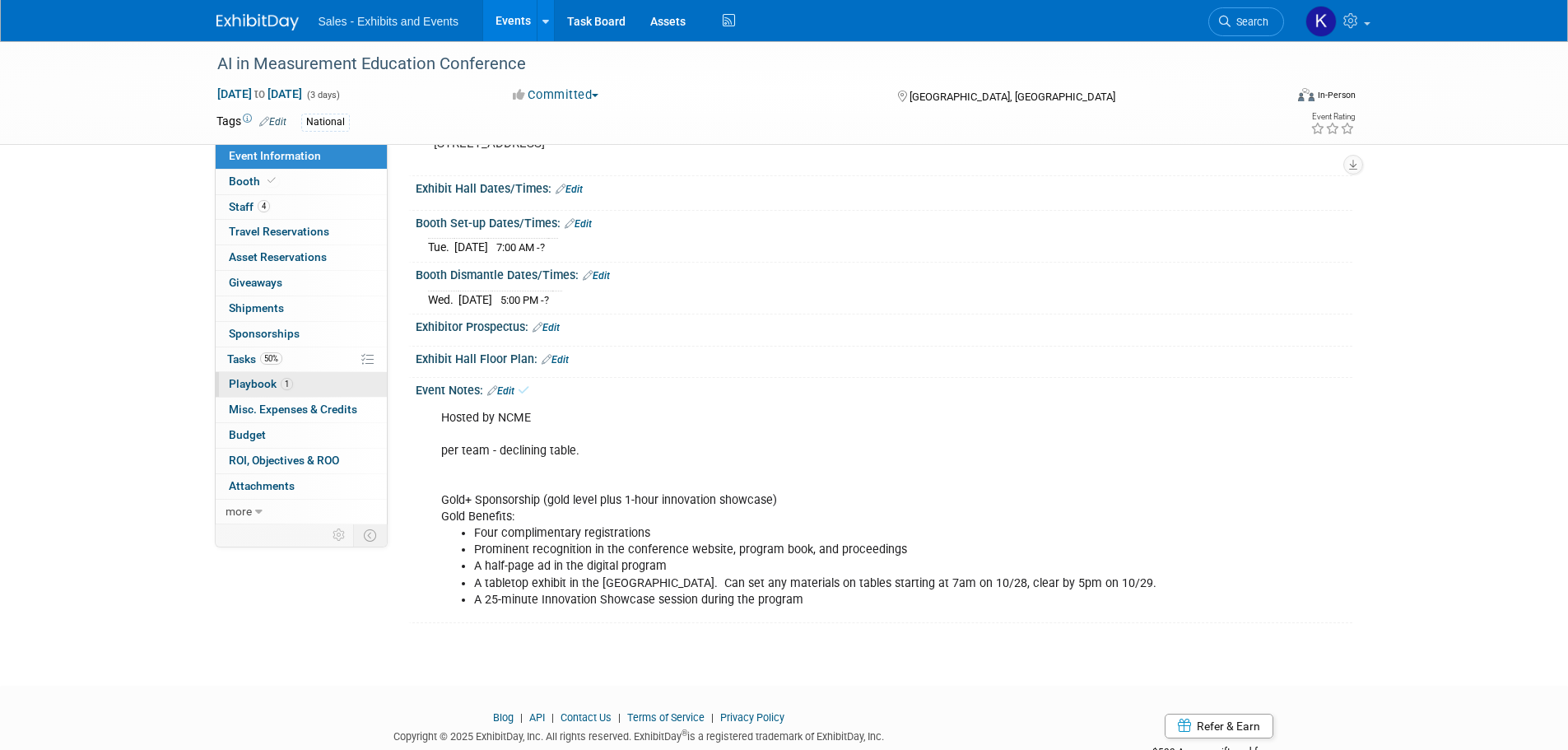
drag, startPoint x: 247, startPoint y: 391, endPoint x: 262, endPoint y: 391, distance: 15.0
click at [247, 391] on link "1 Playbook 1" at bounding box center [302, 385] width 171 height 25
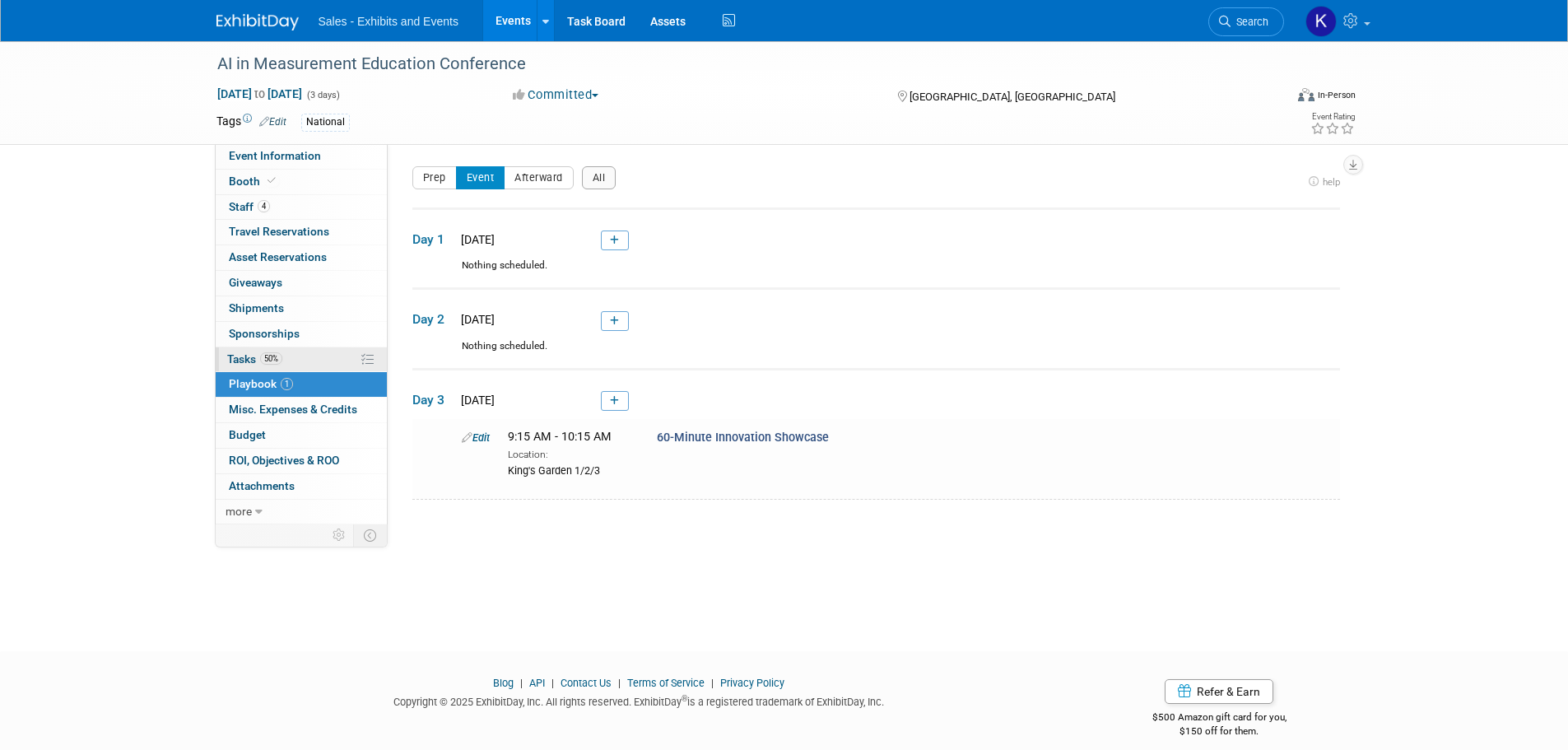
click at [228, 361] on span "Tasks 50%" at bounding box center [255, 359] width 55 height 13
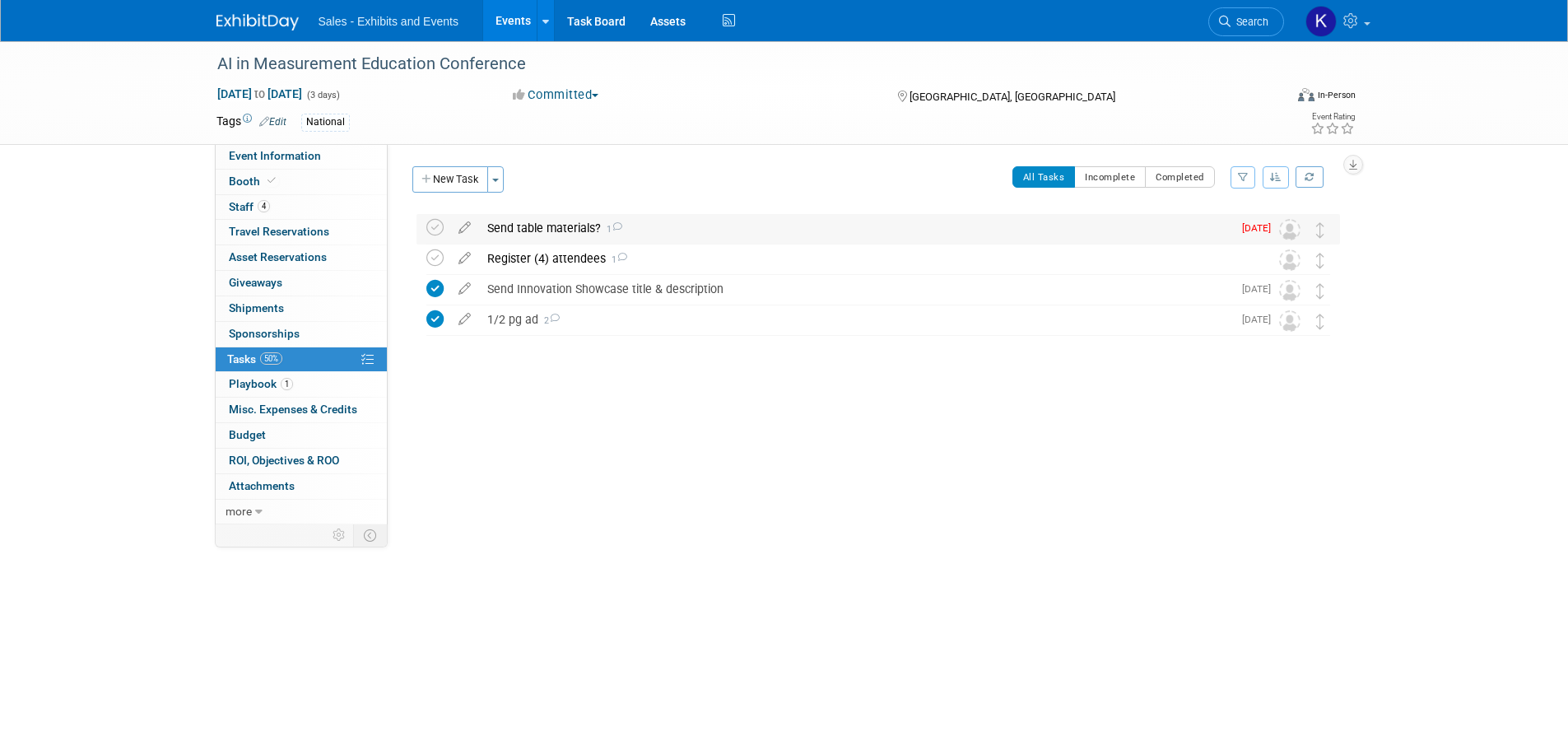
click at [554, 226] on div "Send table materials? 1" at bounding box center [856, 228] width 753 height 28
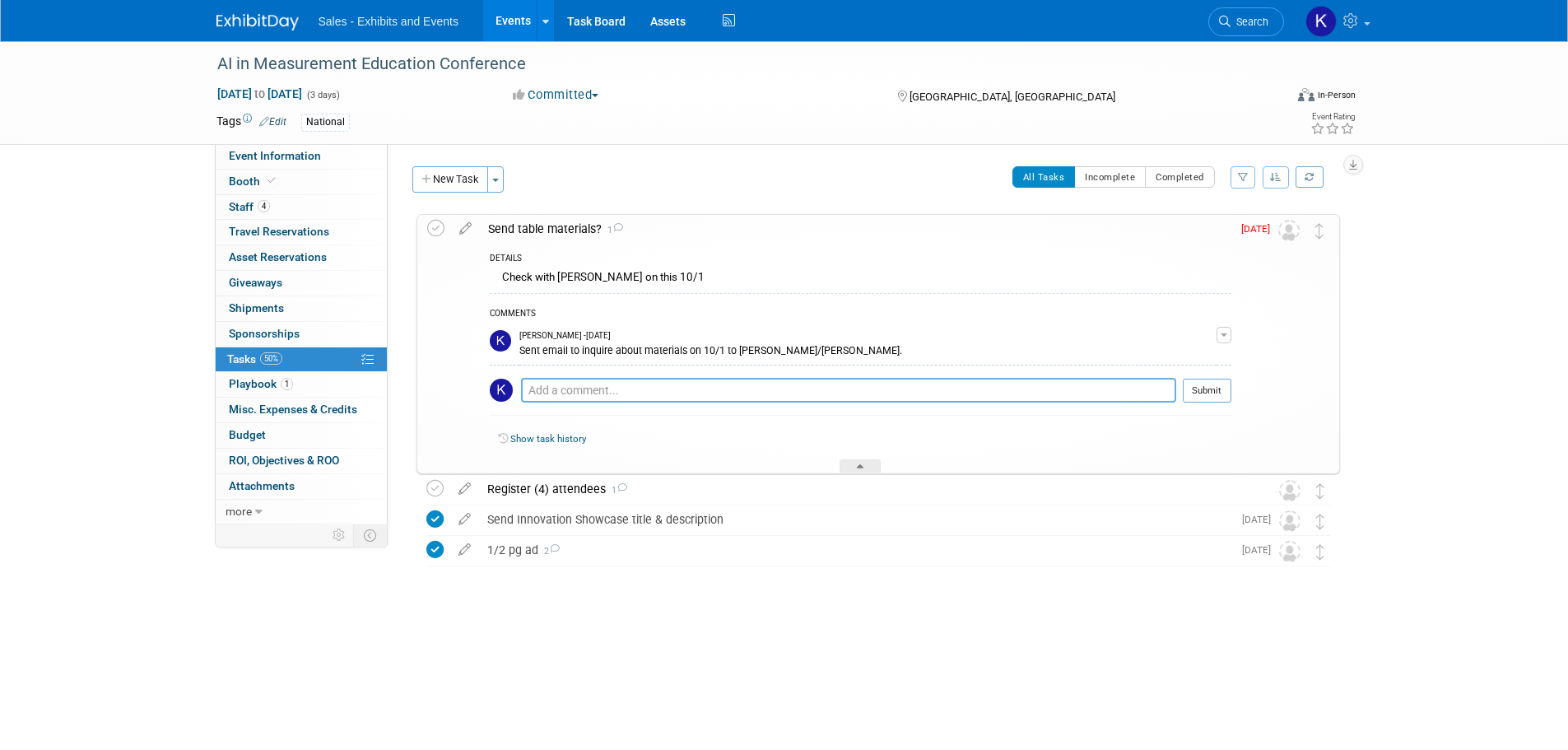
click at [670, 380] on textarea at bounding box center [848, 390] width 655 height 25
type textarea "D"
type textarea "Sent email to decline exhibit table 10/10."
drag, startPoint x: 1216, startPoint y: 390, endPoint x: 1221, endPoint y: 398, distance: 9.4
click at [1216, 391] on button "Submit" at bounding box center [1207, 391] width 48 height 25
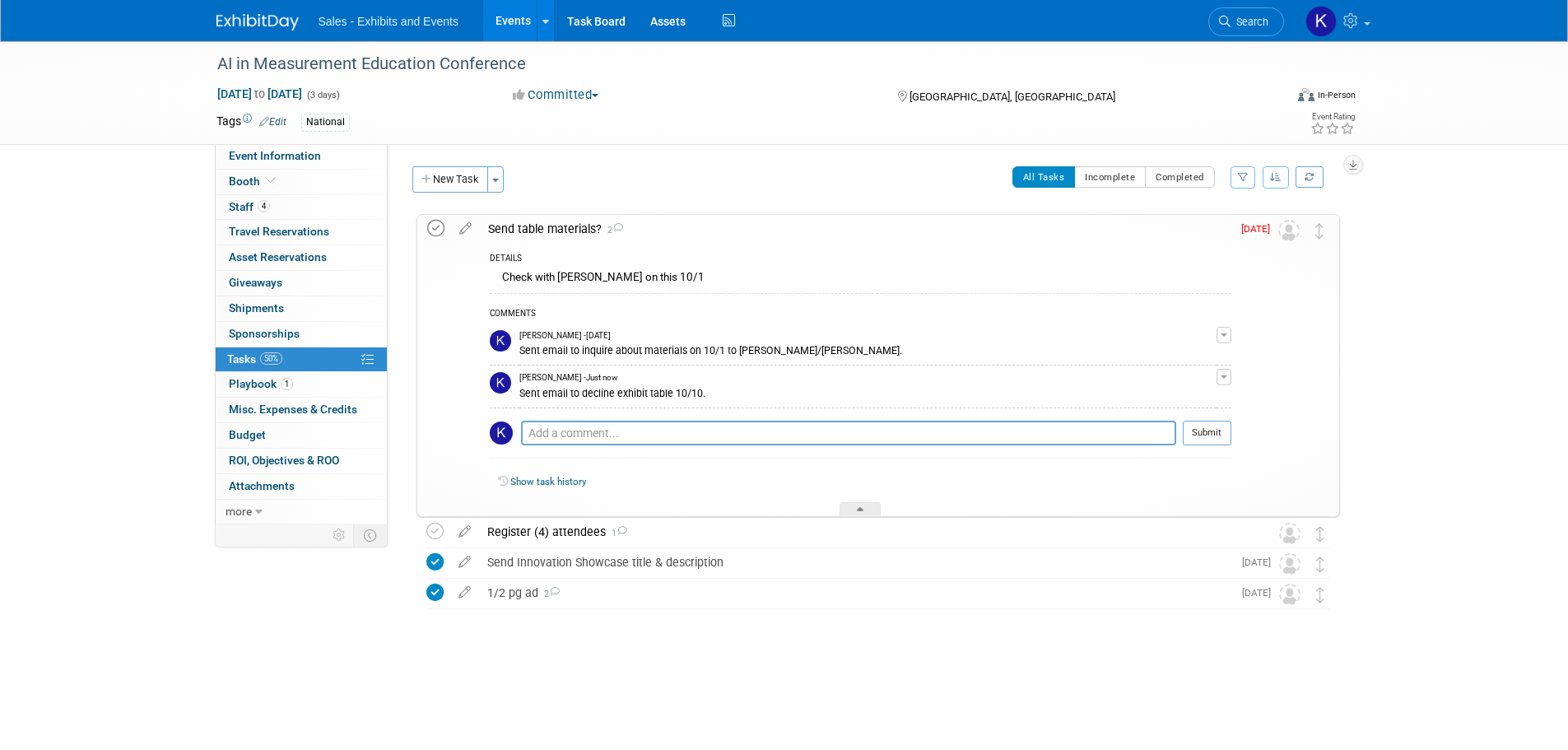
click at [439, 231] on icon at bounding box center [436, 228] width 17 height 17
click at [864, 508] on icon at bounding box center [860, 512] width 7 height 10
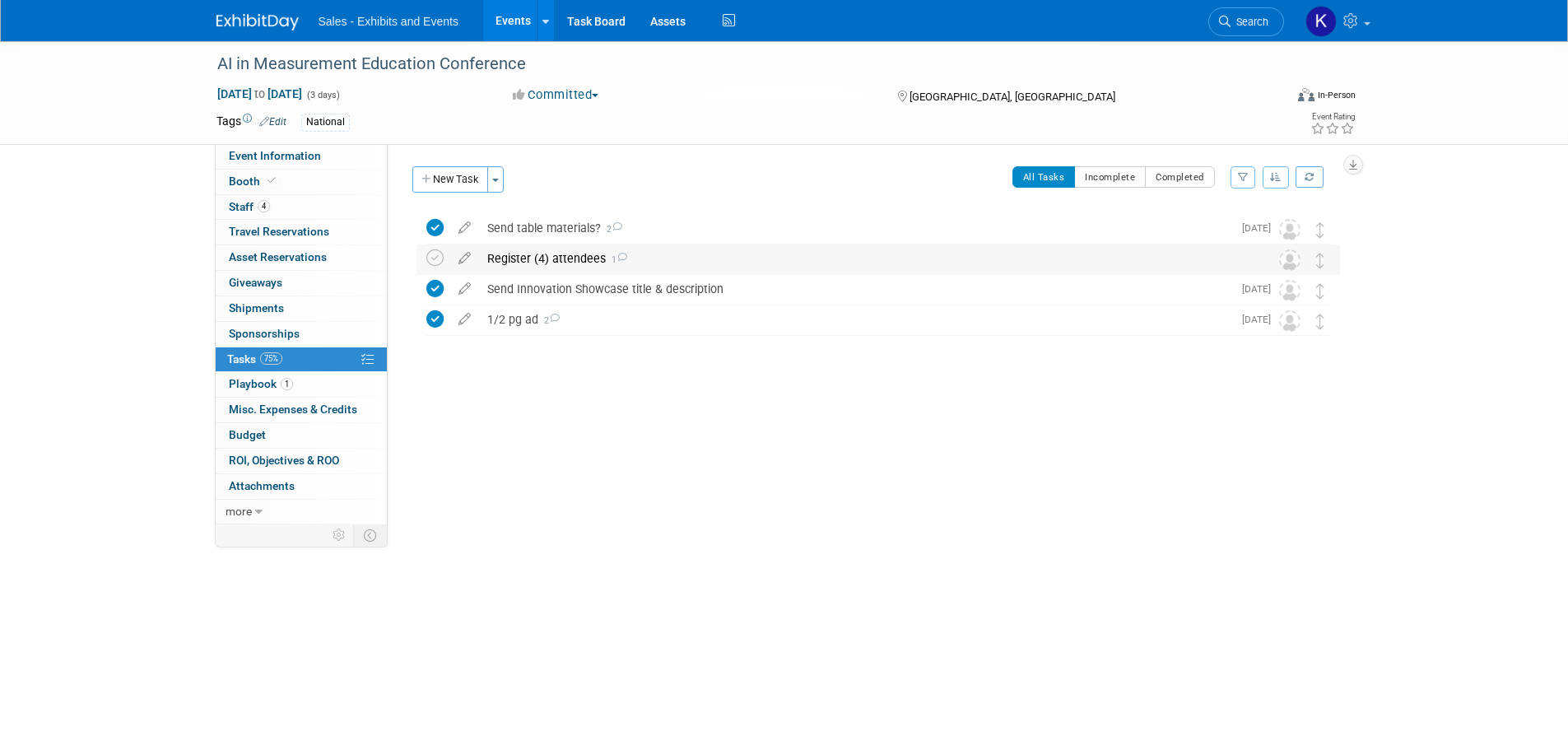
click at [560, 262] on div "Register (4) attendees 1" at bounding box center [863, 258] width 767 height 28
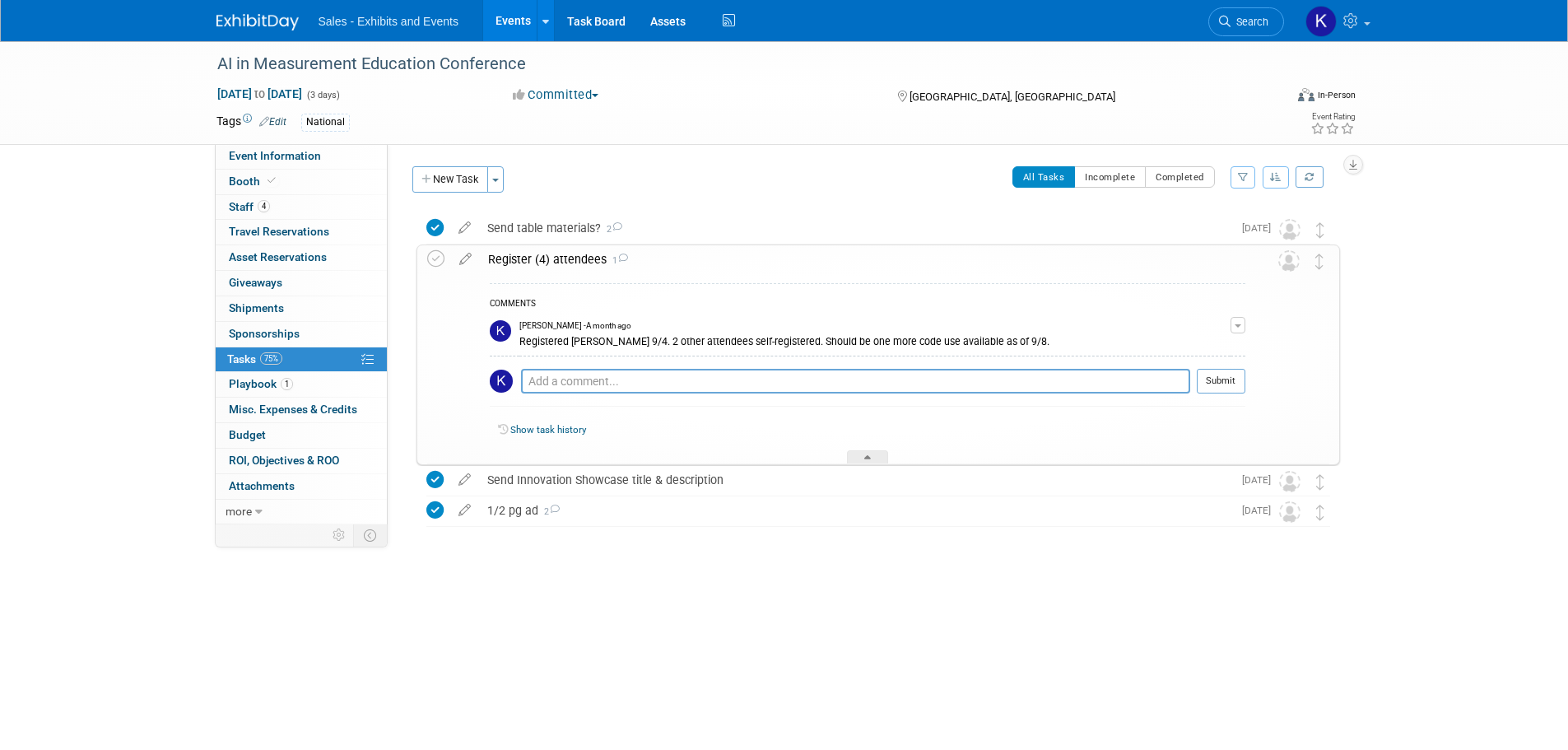
click at [564, 264] on div "Register (4) attendees 1" at bounding box center [863, 259] width 765 height 28
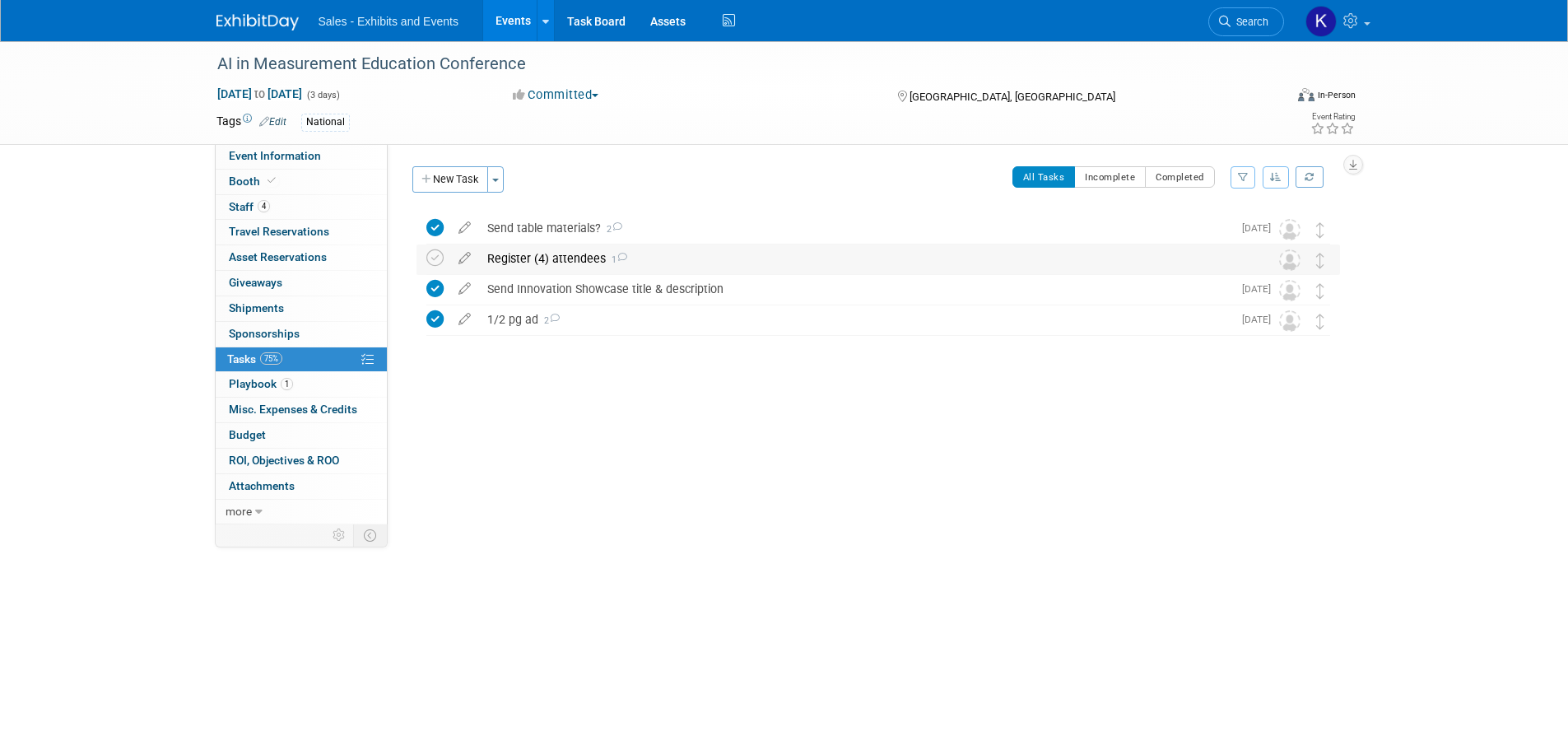
click at [420, 256] on div "Register (4) attendees 1 COMMENTS Kara Haven - A month ago Registered Kristen 9…" at bounding box center [878, 259] width 924 height 30
click at [435, 256] on icon at bounding box center [435, 258] width 17 height 17
click at [265, 24] on img at bounding box center [257, 22] width 82 height 16
